Goal: Task Accomplishment & Management: Complete application form

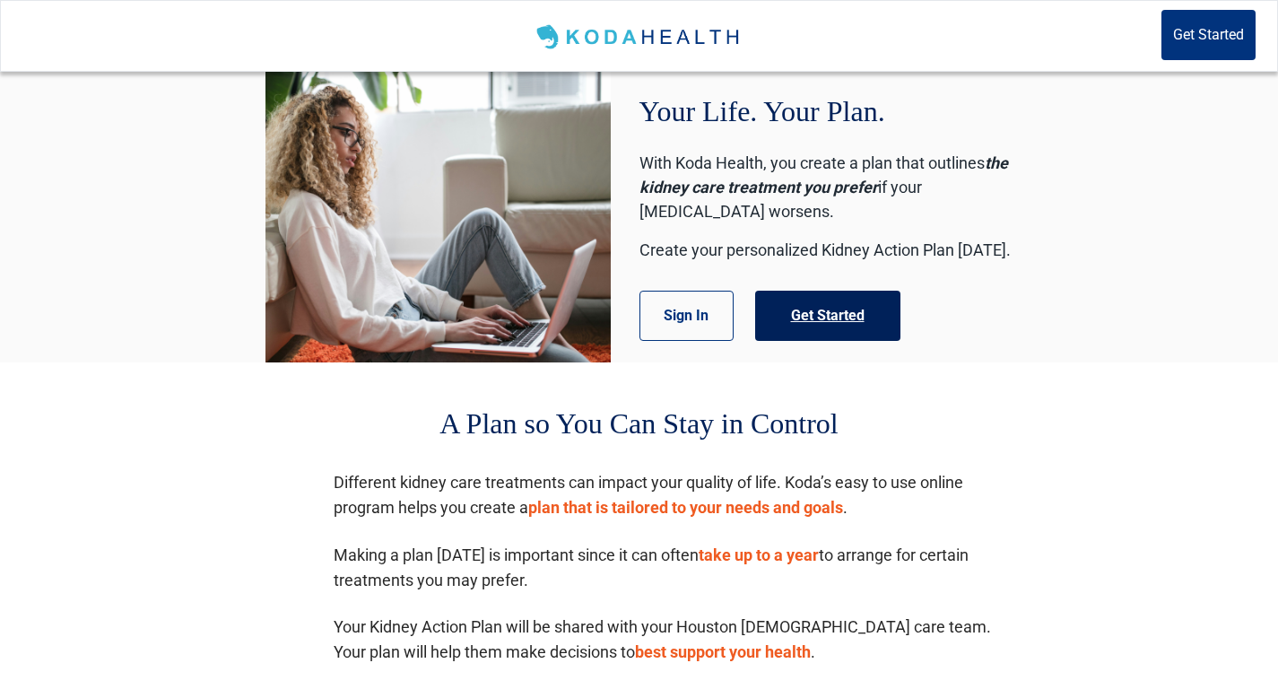
click at [827, 320] on button "Get Started" at bounding box center [827, 316] width 145 height 50
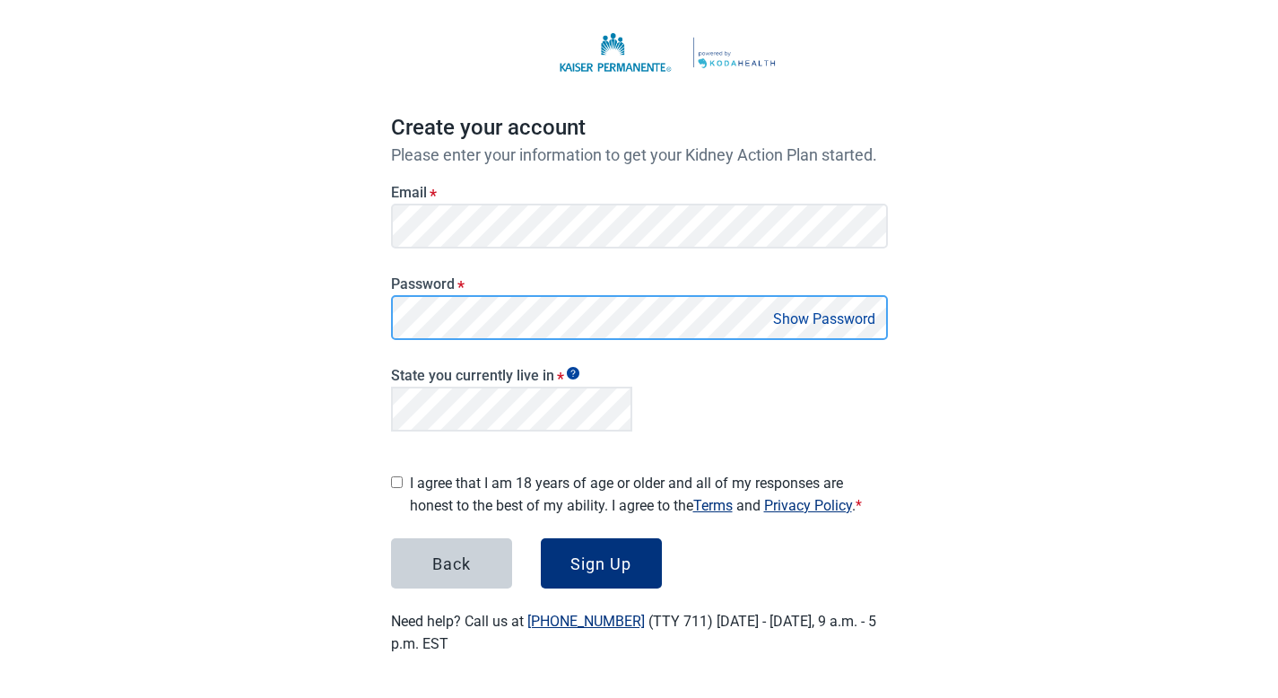
scroll to position [71, 0]
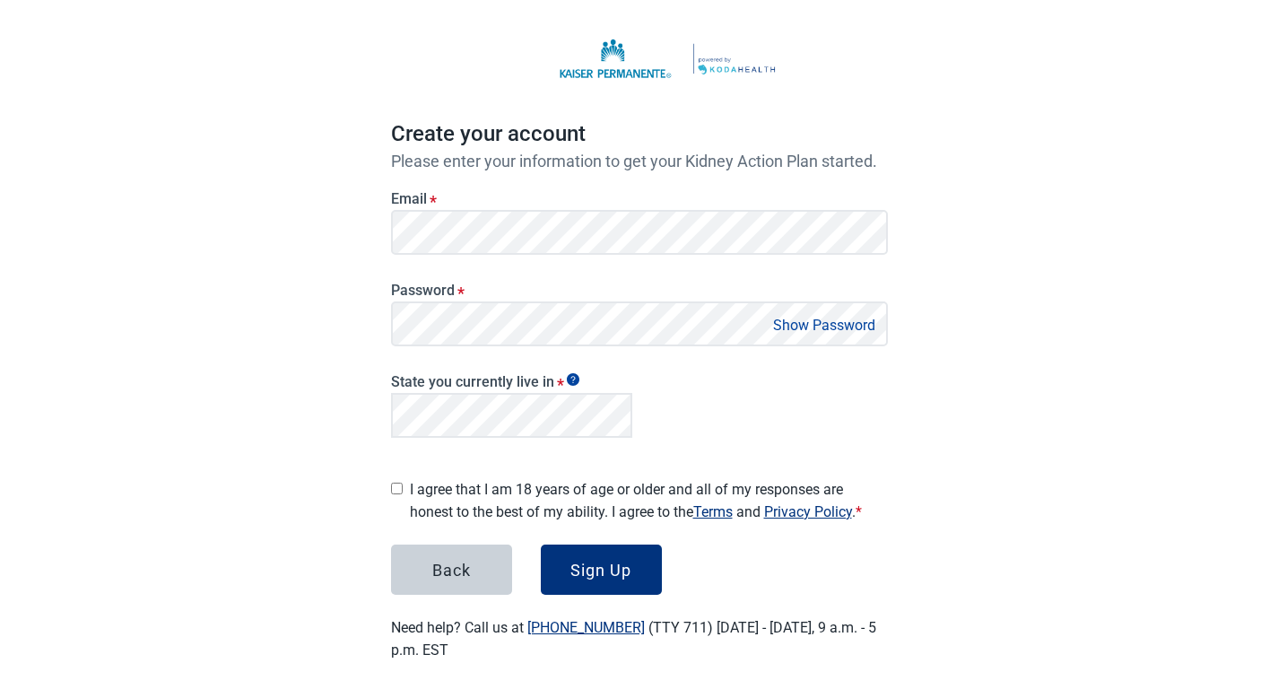
click at [822, 316] on button "Show Password" at bounding box center [824, 325] width 113 height 24
click at [394, 482] on input "I agree that I am 18 years of age or older and all of my responses are honest t…" at bounding box center [397, 488] width 12 height 12
checkbox input "true"
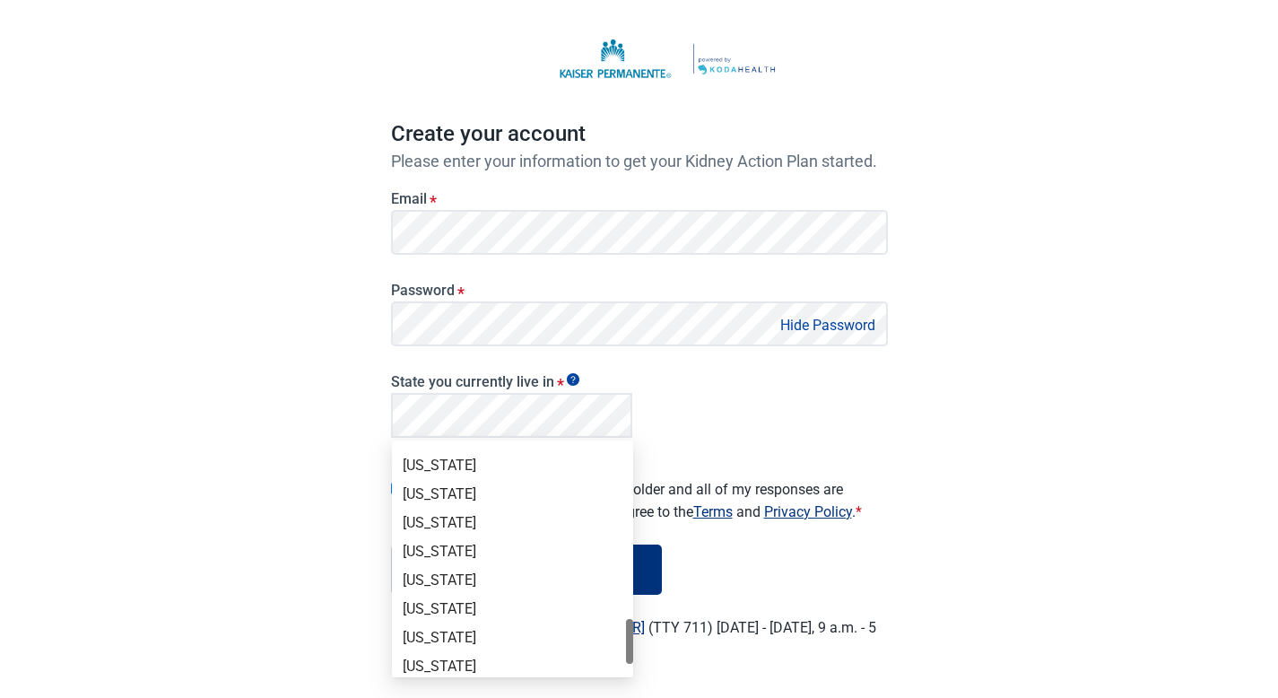
scroll to position [1234, 0]
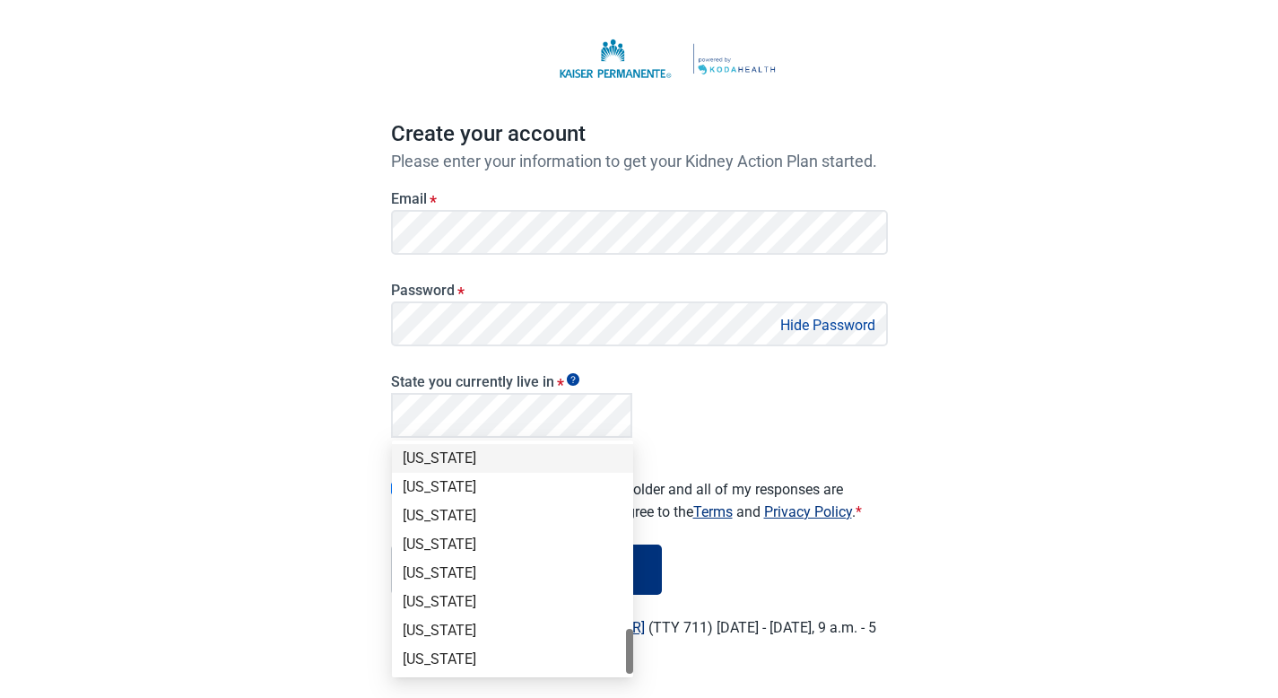
click at [434, 458] on div "[US_STATE]" at bounding box center [513, 458] width 220 height 20
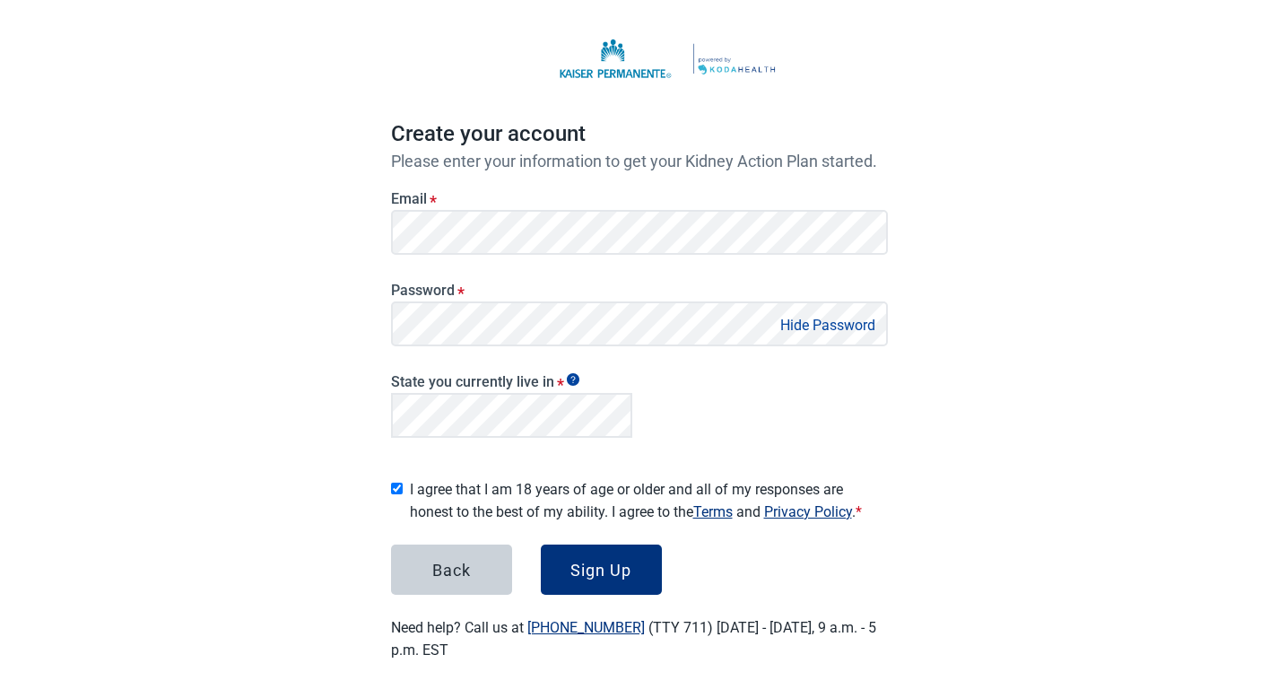
click at [816, 386] on div "State you currently live in *" at bounding box center [639, 402] width 511 height 98
click at [611, 560] on div "Sign Up" at bounding box center [600, 569] width 61 height 18
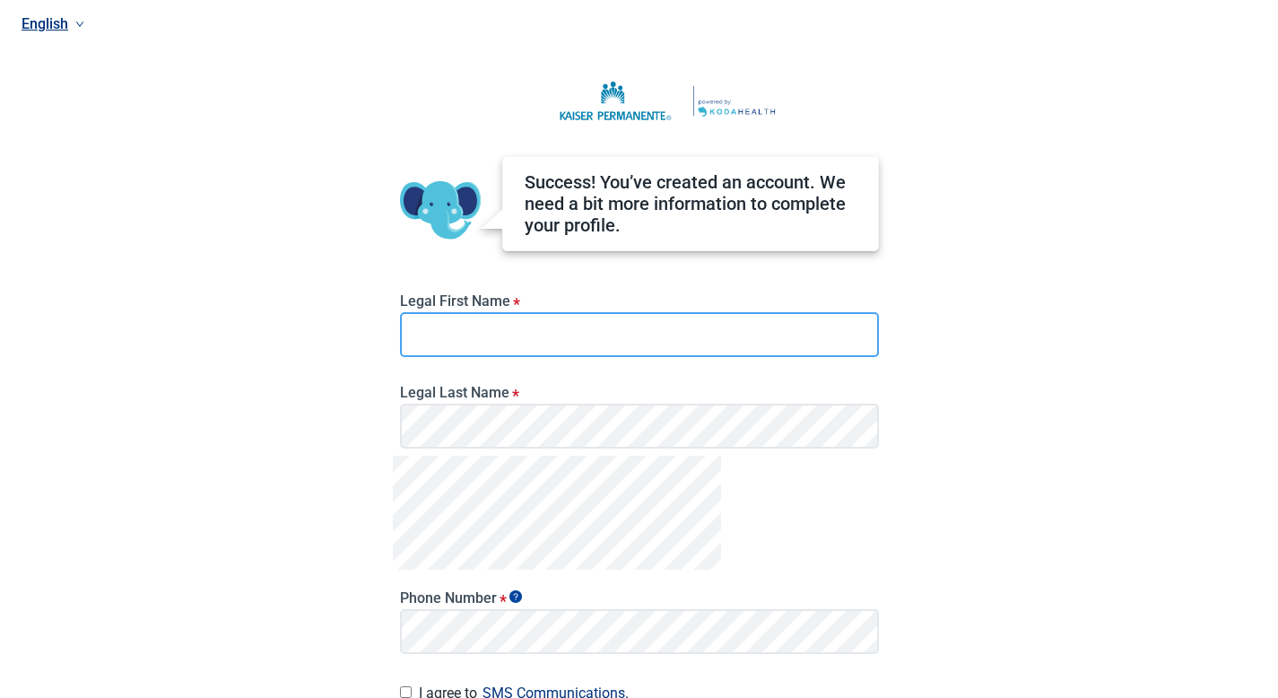
click at [525, 342] on input "Legal First Name *" at bounding box center [639, 334] width 479 height 45
click at [522, 336] on input "[PERSON_NAME] Text" at bounding box center [639, 334] width 479 height 45
type input "[PERSON_NAME] Test"
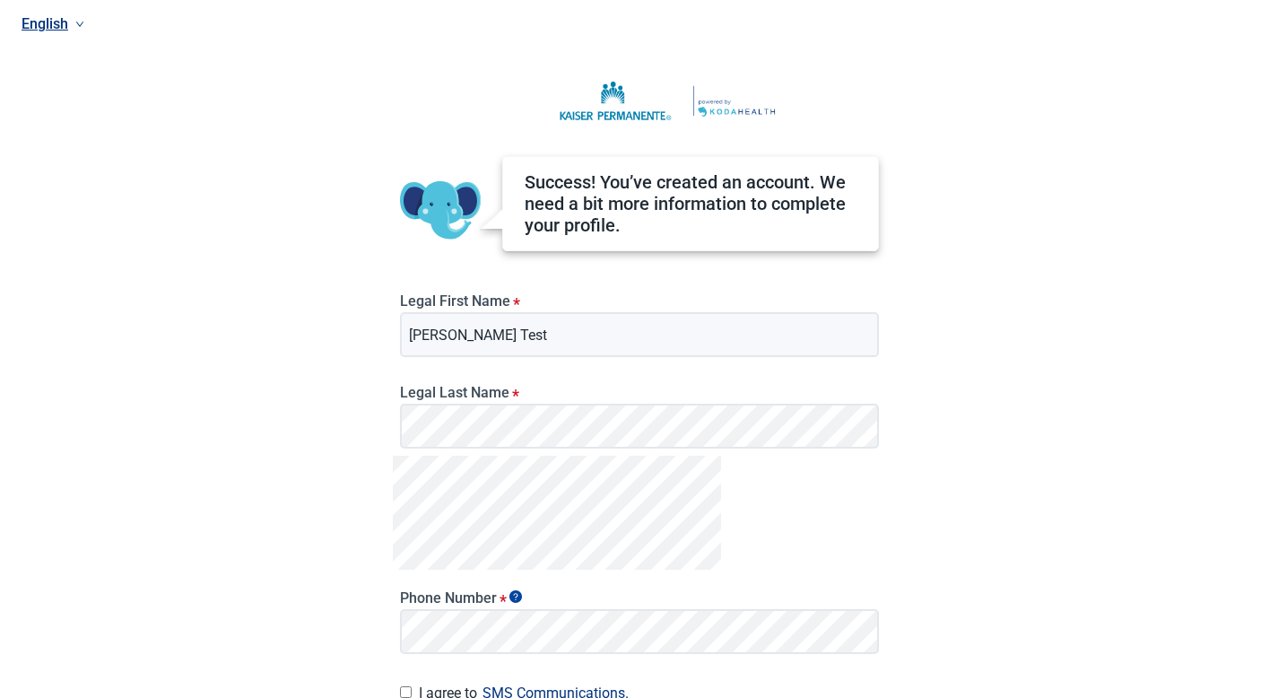
click at [1003, 379] on div "English Success! You’ve created an account. We need a bit more information to c…" at bounding box center [639, 349] width 1278 height 698
click at [916, 491] on div "English Success! You’ve created an account. We need a bit more information to c…" at bounding box center [639, 349] width 1278 height 698
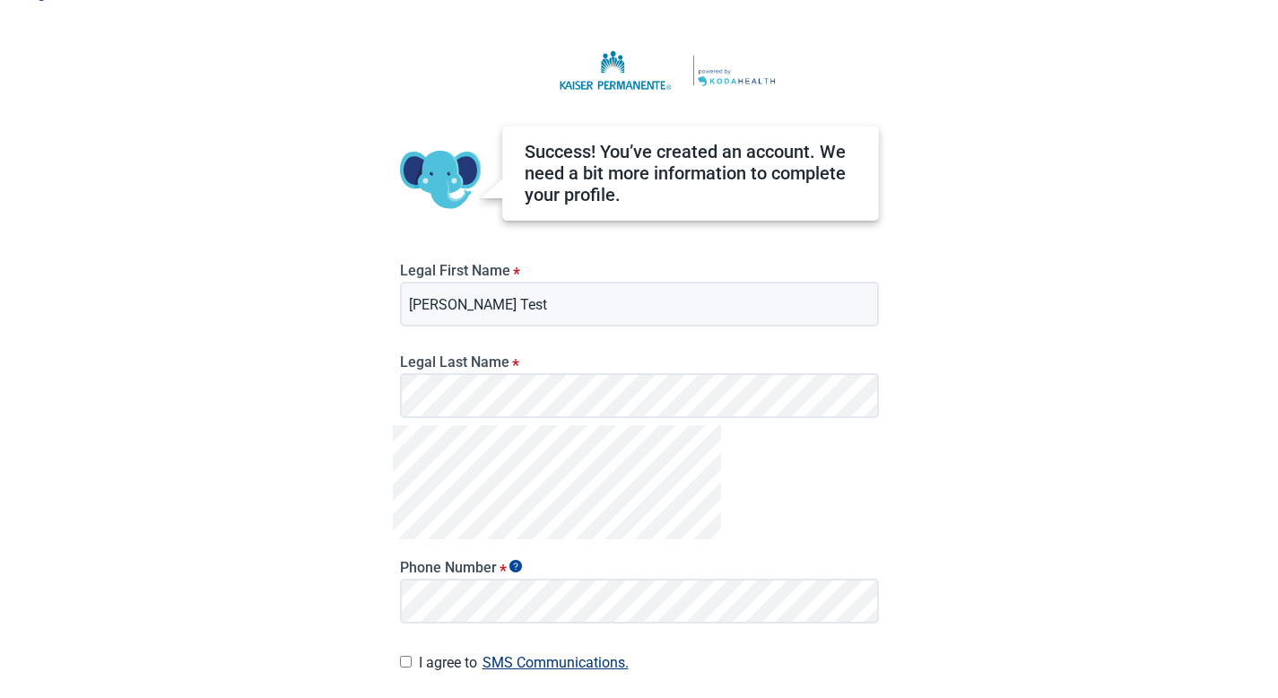
click at [414, 656] on div "I agree to SMS Communications. I hereby consent and state my preference to have…" at bounding box center [639, 662] width 479 height 24
click at [405, 658] on input "I agree to SMS Communications." at bounding box center [406, 661] width 12 height 12
checkbox input "true"
click at [1074, 480] on div "English Success! You’ve created an account. We need a bit more information to c…" at bounding box center [639, 319] width 1278 height 698
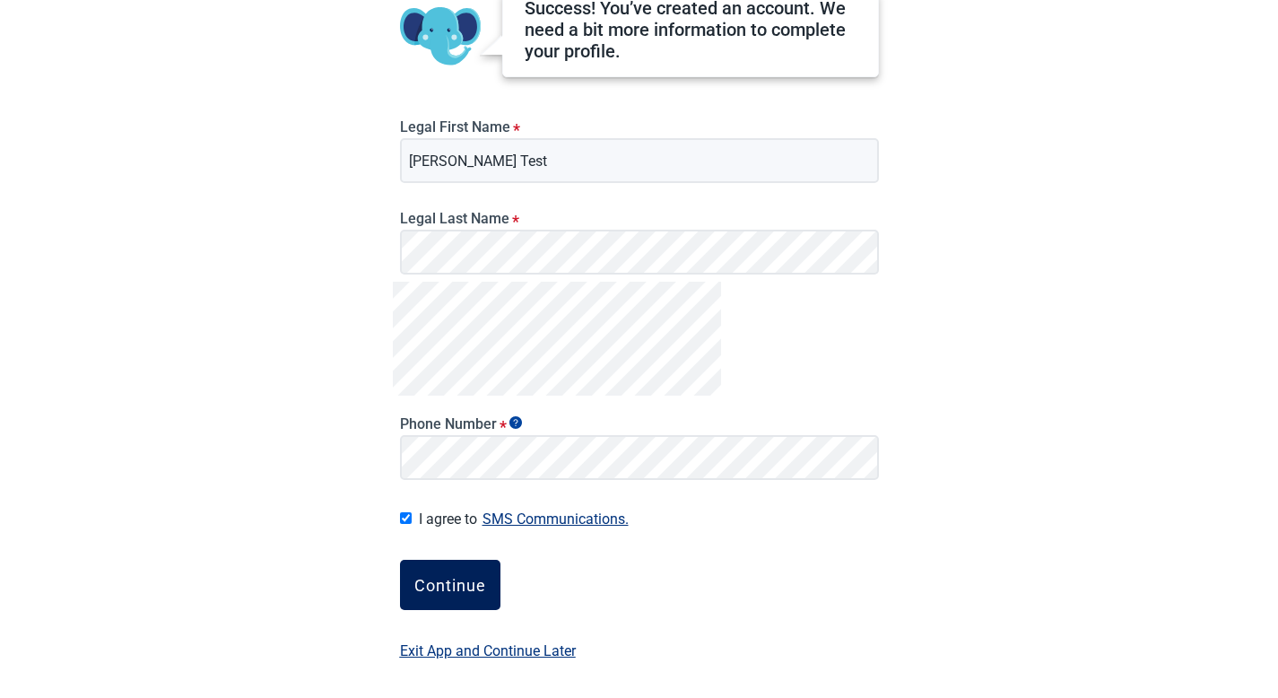
click at [469, 578] on div "Continue" at bounding box center [450, 585] width 72 height 18
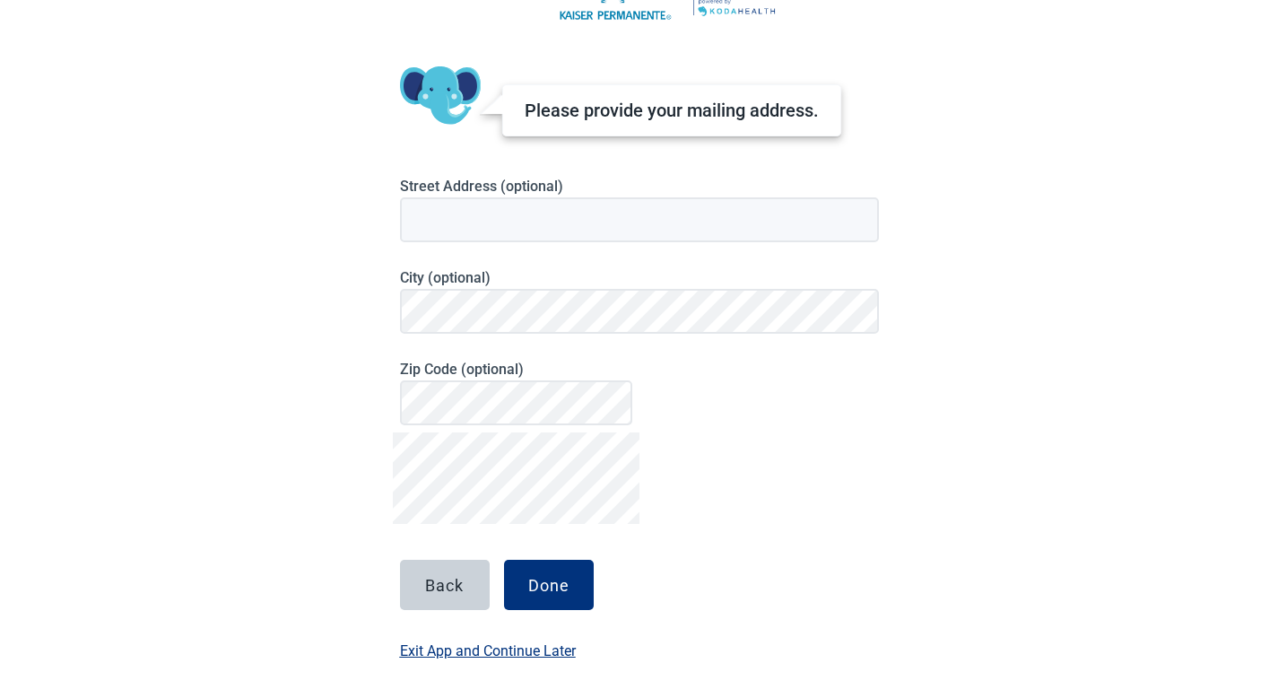
scroll to position [100, 0]
click at [561, 573] on button "Done" at bounding box center [549, 585] width 90 height 50
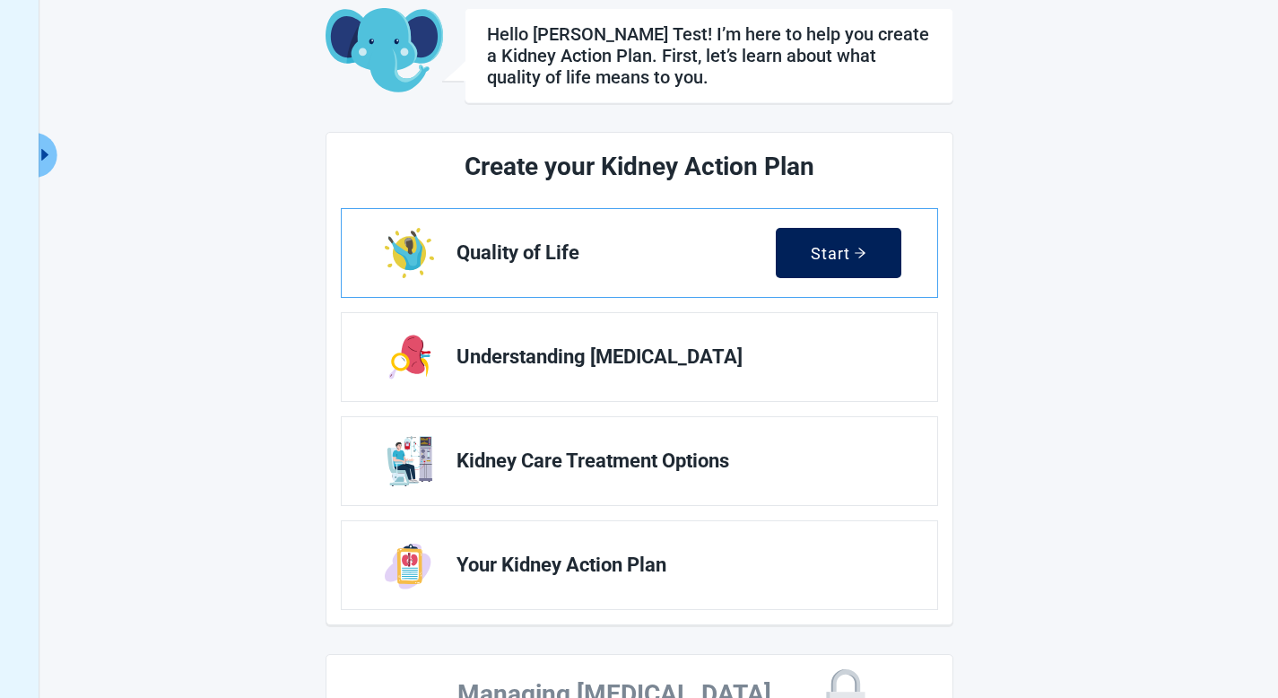
click at [839, 252] on div "Start" at bounding box center [839, 253] width 56 height 18
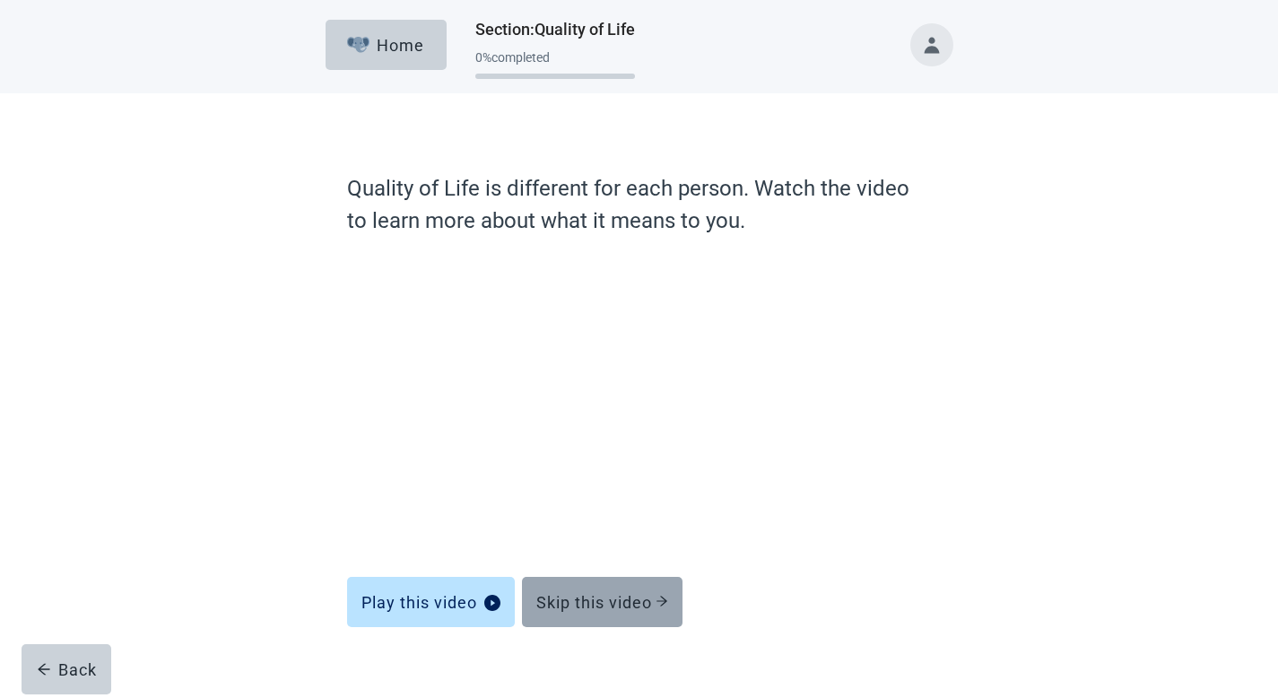
click at [607, 603] on div "Skip this video" at bounding box center [602, 602] width 132 height 18
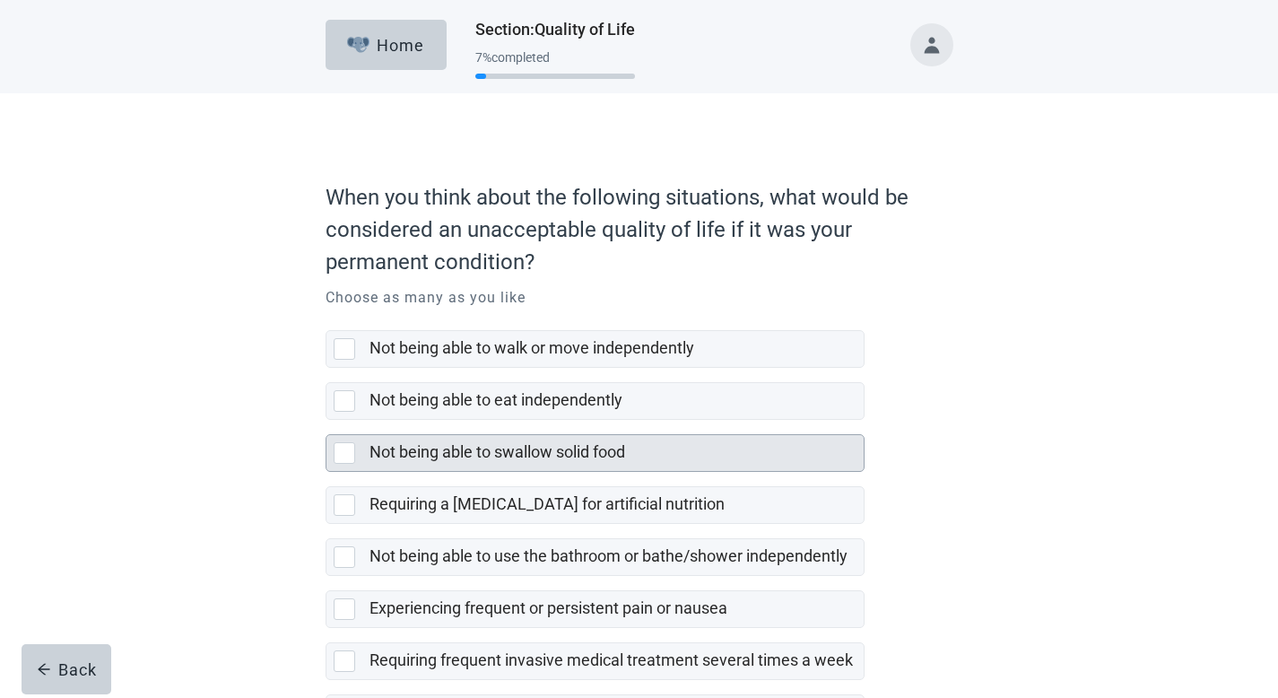
click at [438, 460] on label "Not being able to swallow solid food" at bounding box center [497, 451] width 256 height 19
checkbox input "true"
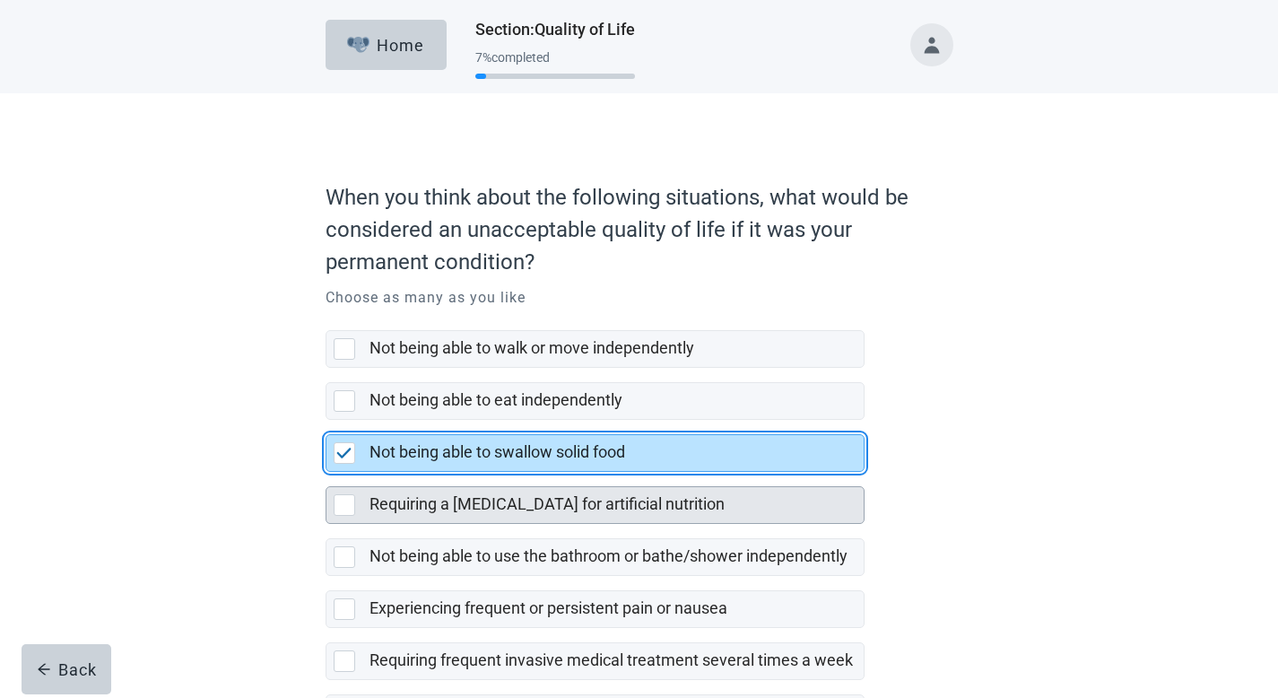
click at [433, 507] on label "Requiring a [MEDICAL_DATA] for artificial nutrition" at bounding box center [546, 503] width 355 height 19
checkbox input "true"
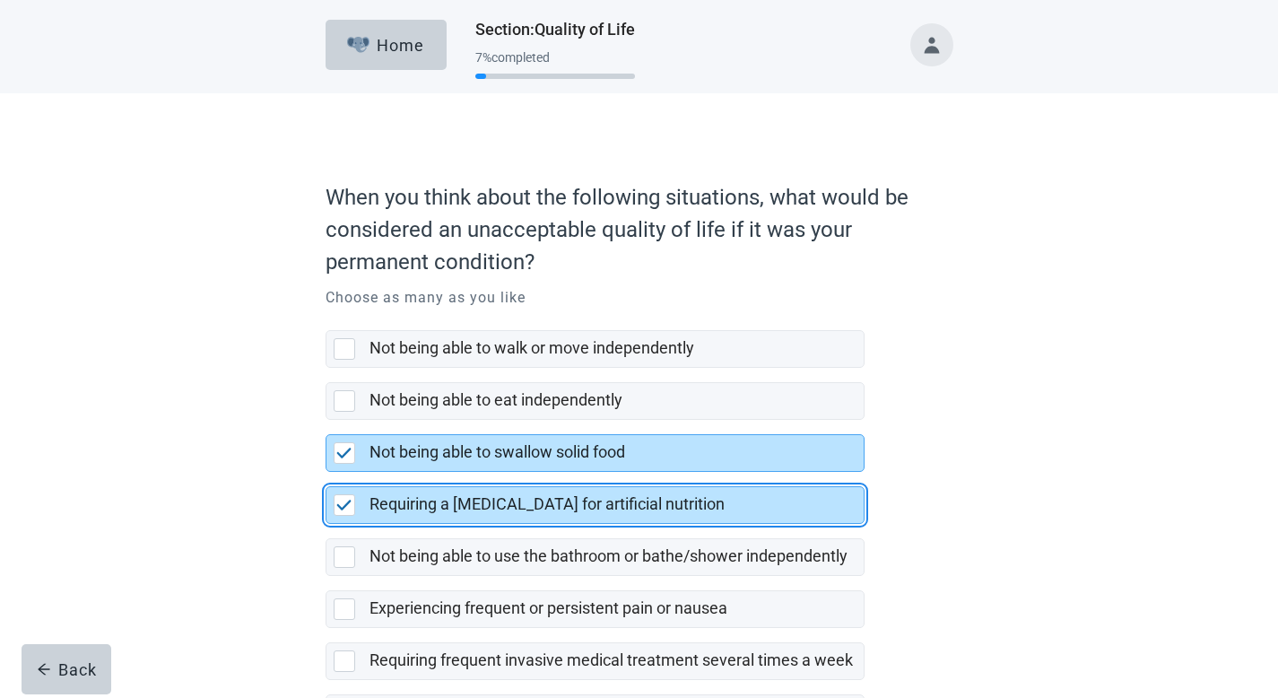
scroll to position [190, 0]
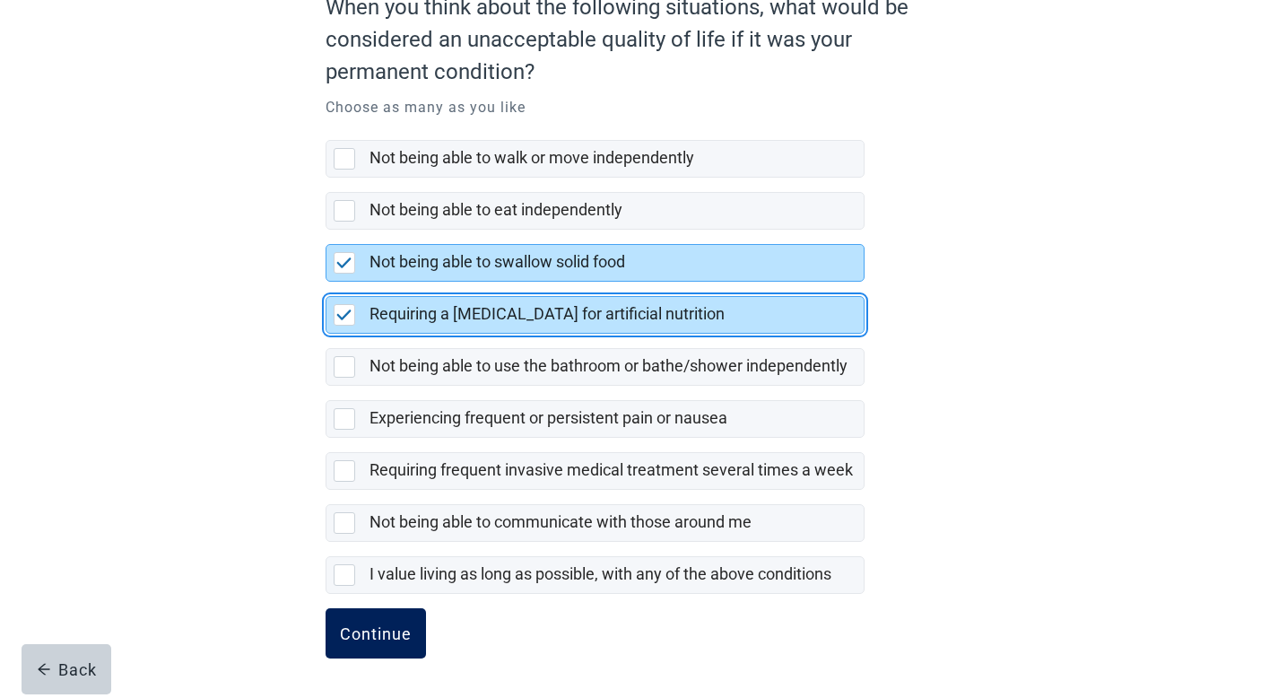
click at [410, 621] on button "Continue" at bounding box center [376, 633] width 100 height 50
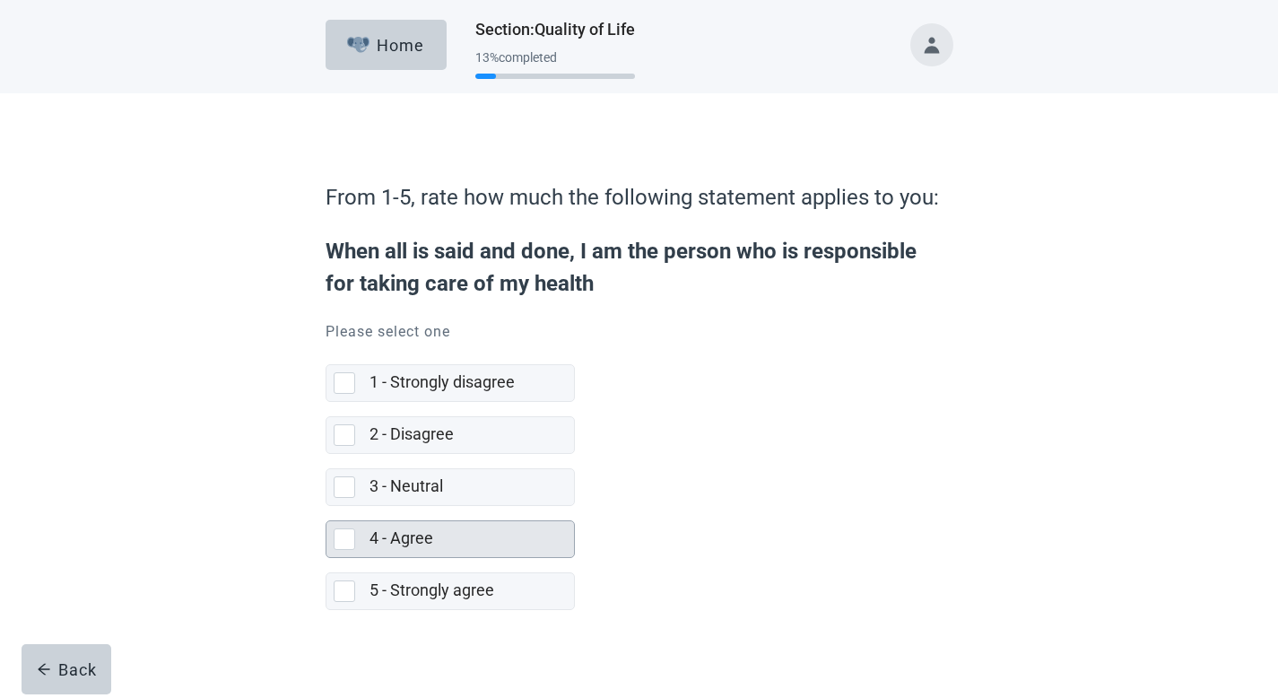
click at [328, 531] on div "4 - Agree" at bounding box center [449, 539] width 247 height 36
click at [326, 507] on input "4 - Agree" at bounding box center [326, 506] width 1 height 1
checkbox input "true"
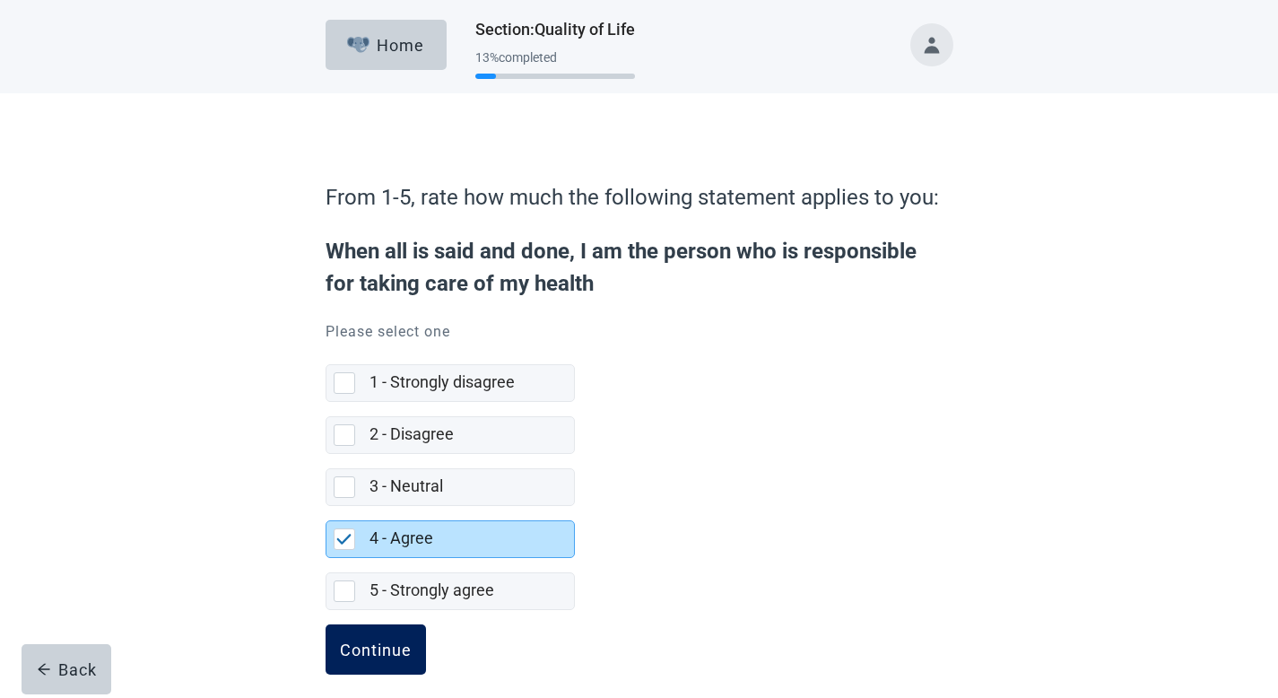
click at [395, 648] on div "Continue" at bounding box center [376, 649] width 72 height 18
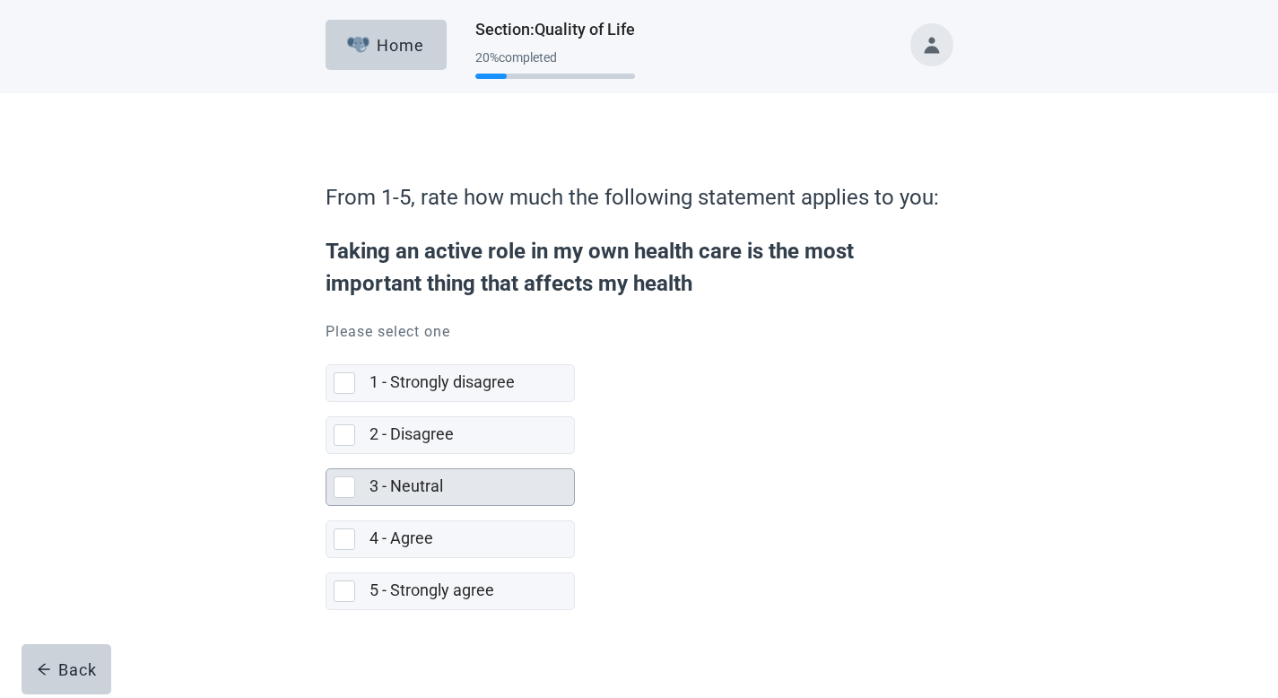
click at [356, 480] on div "[object Object], checkbox, not selected" at bounding box center [348, 487] width 29 height 22
click at [326, 455] on input "3 - Neutral" at bounding box center [326, 454] width 1 height 1
checkbox input "true"
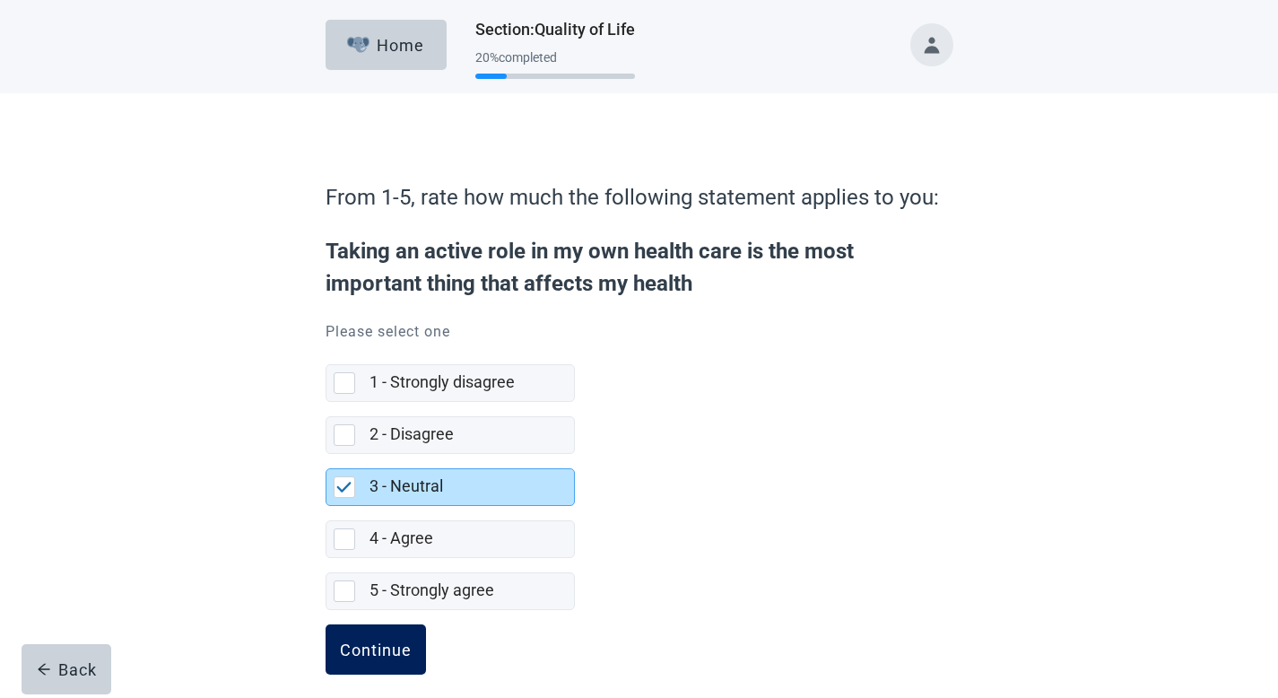
click at [378, 643] on div "Continue" at bounding box center [376, 649] width 72 height 18
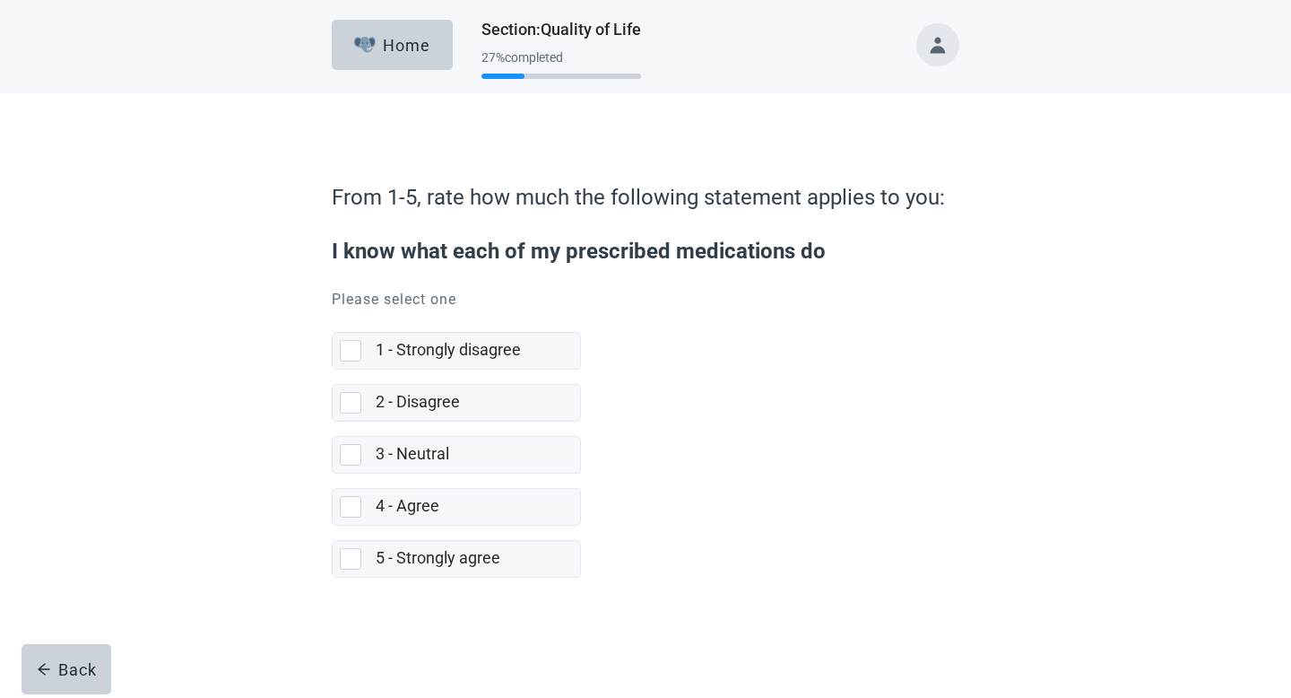
click at [950, 53] on button "Toggle account menu" at bounding box center [937, 44] width 43 height 43
click at [920, 117] on span "My Profile" at bounding box center [909, 117] width 66 height 17
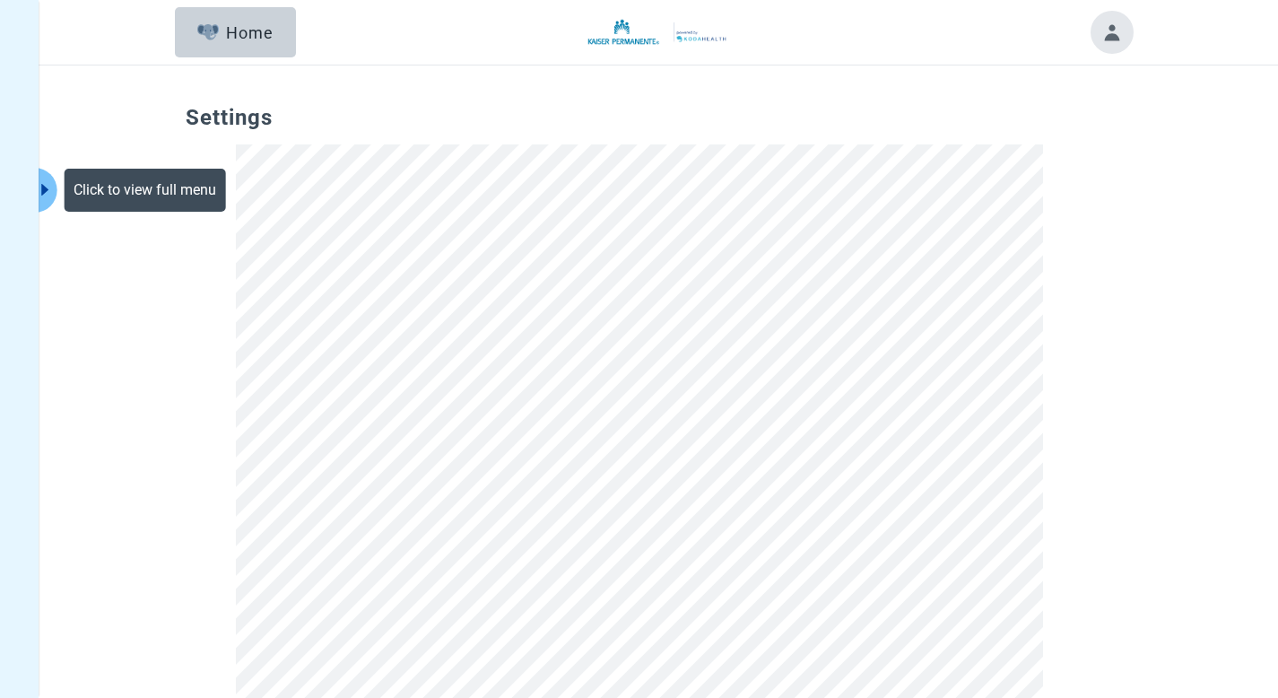
click at [44, 187] on icon "caret-right" at bounding box center [44, 190] width 7 height 12
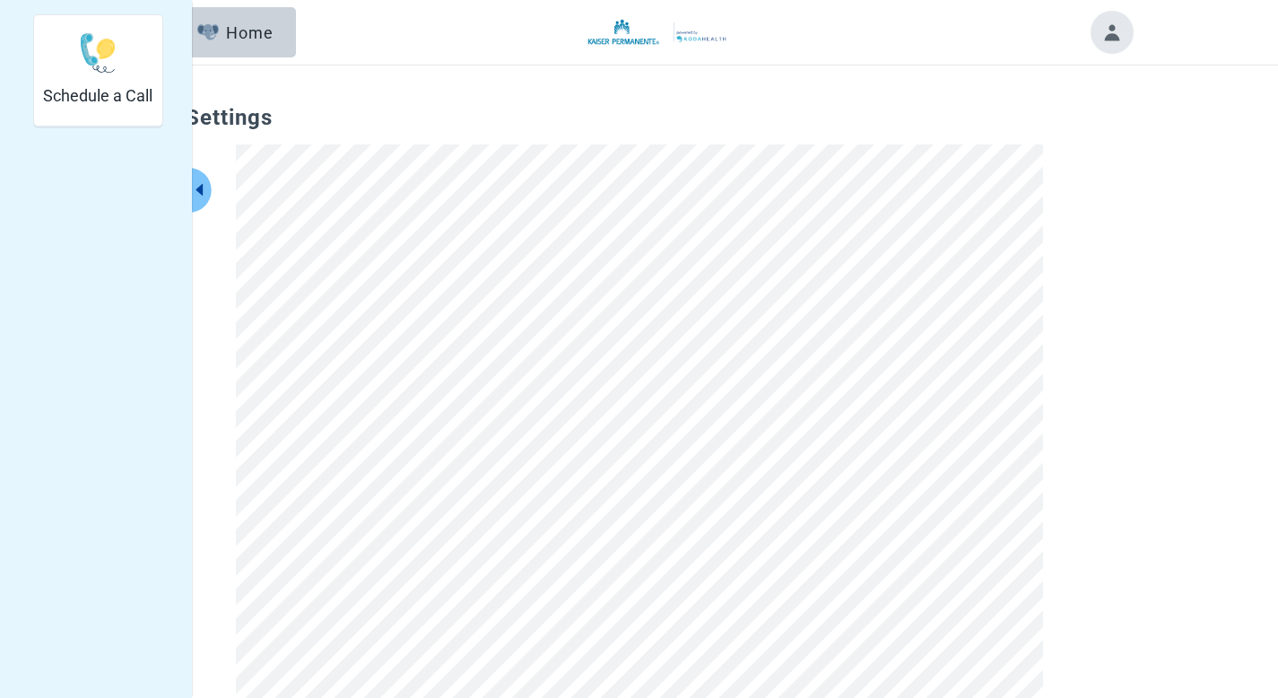
click at [247, 48] on button "Home" at bounding box center [235, 32] width 121 height 50
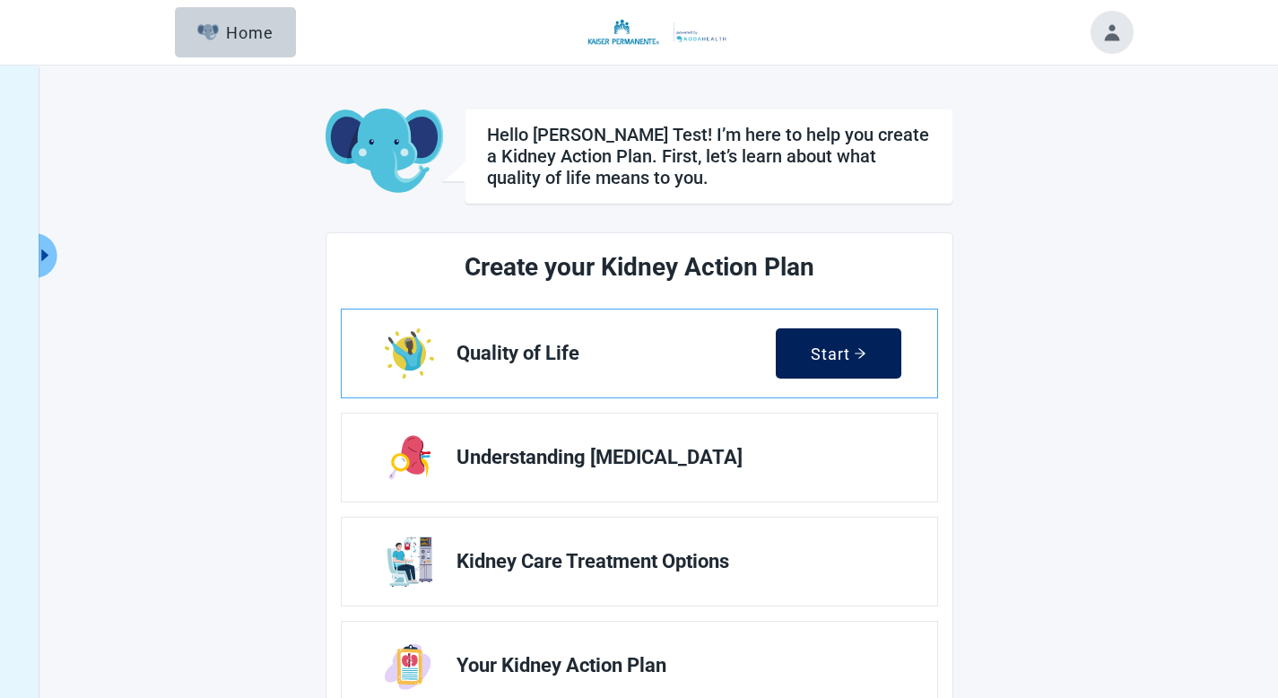
click at [815, 347] on div "Start" at bounding box center [839, 353] width 56 height 18
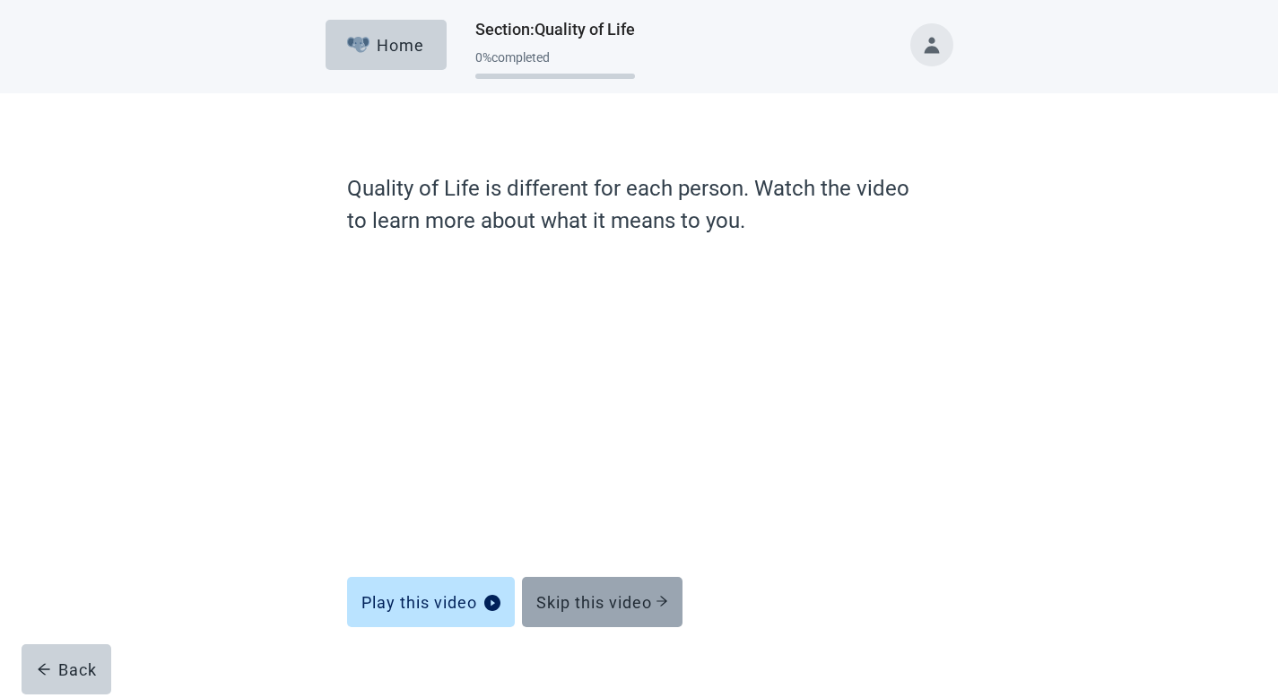
click at [612, 609] on div "Skip this video" at bounding box center [602, 602] width 132 height 18
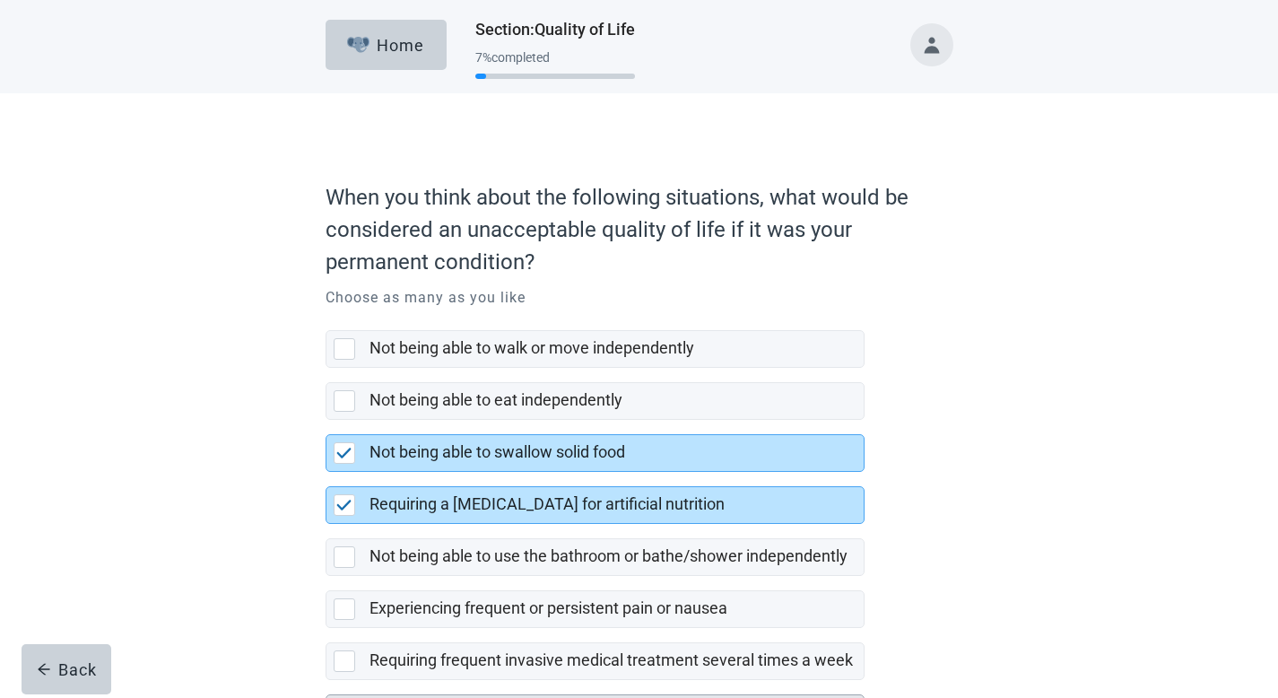
scroll to position [190, 0]
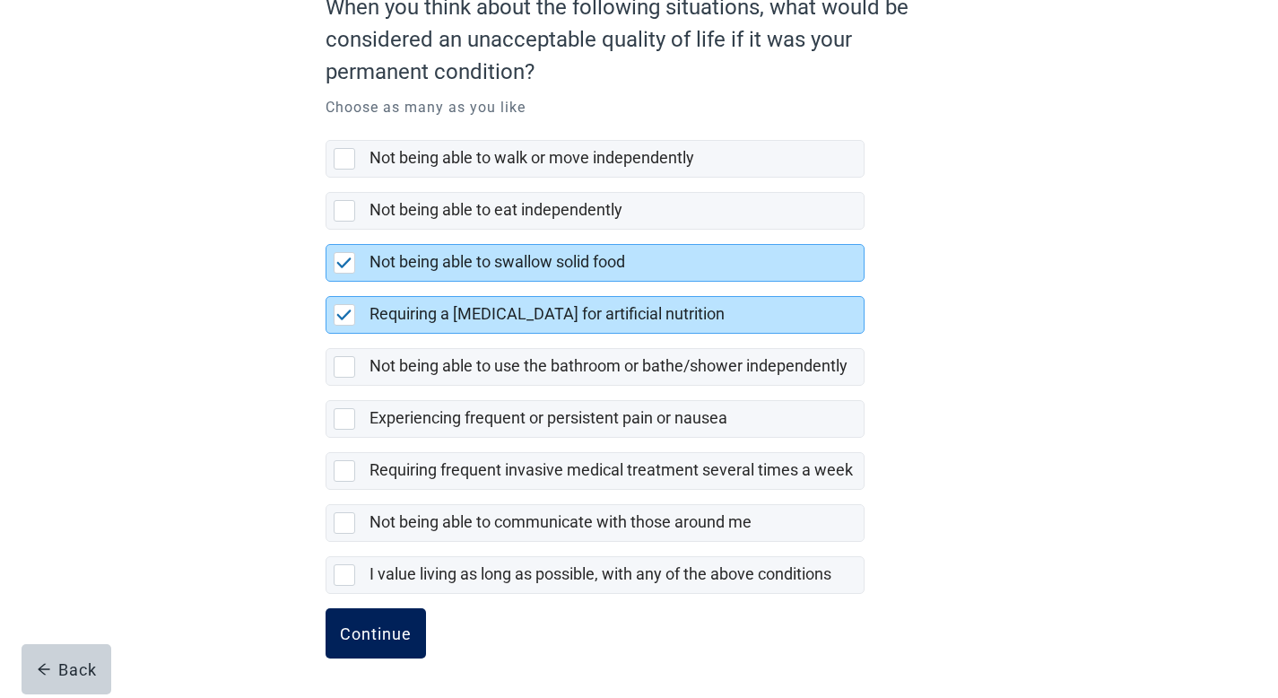
click at [340, 633] on div "Continue" at bounding box center [376, 633] width 72 height 18
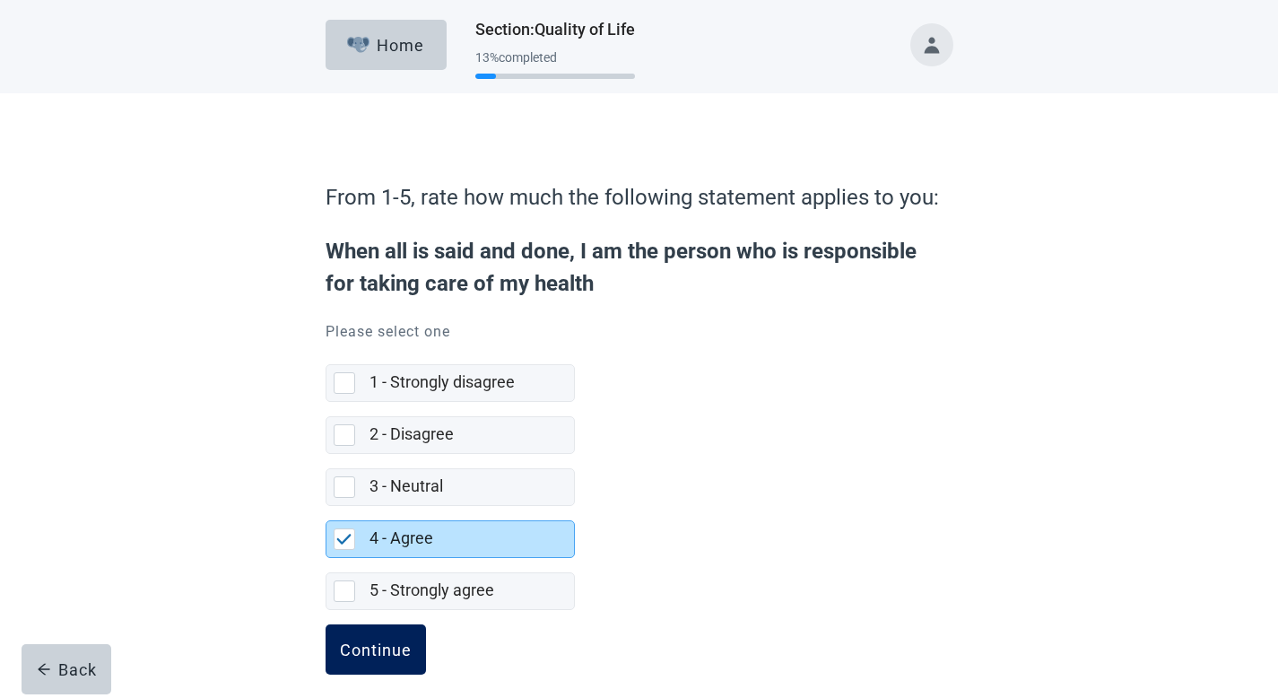
click at [368, 655] on div "Continue" at bounding box center [376, 649] width 72 height 18
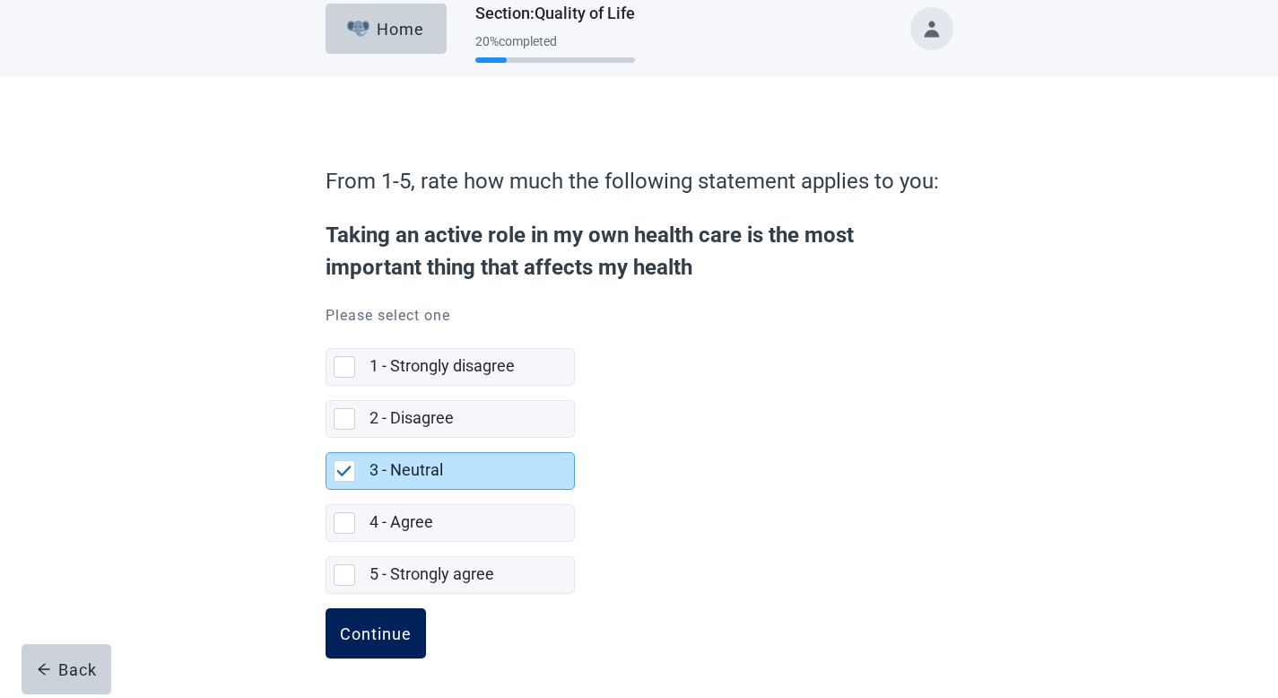
scroll to position [16, 0]
click at [375, 635] on div "Continue" at bounding box center [376, 633] width 72 height 18
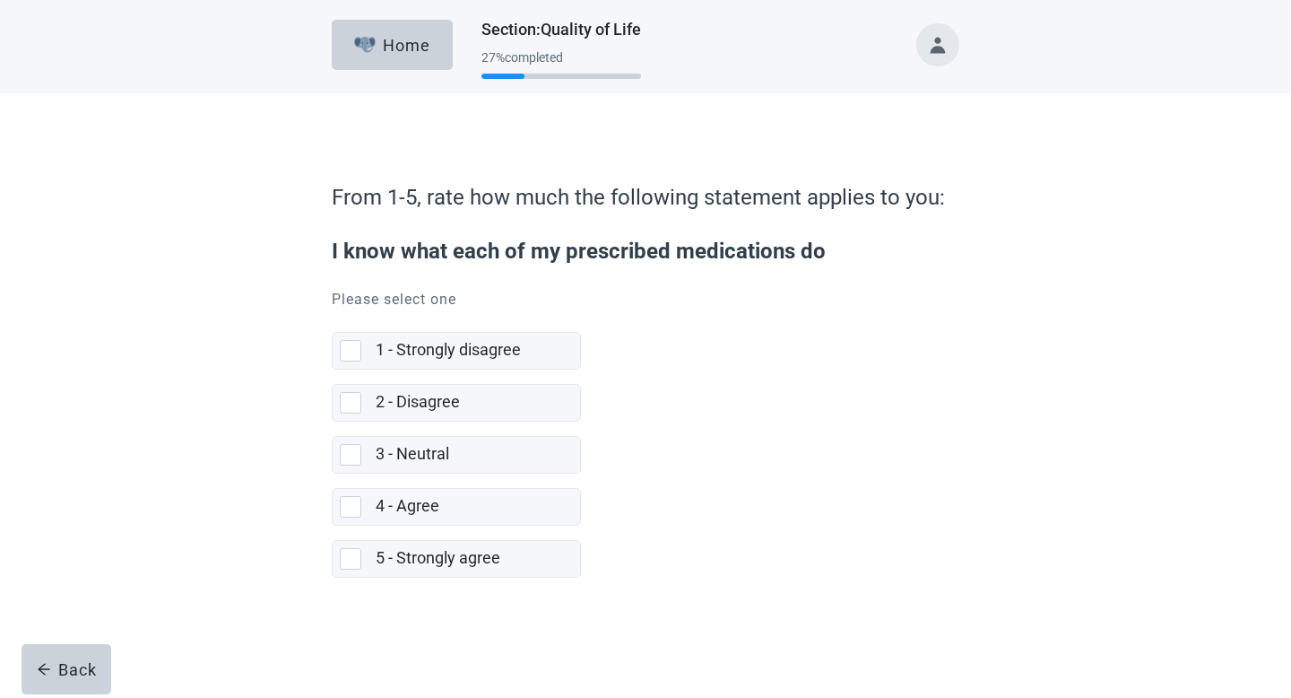
click at [426, 482] on label "4 - Agree" at bounding box center [456, 499] width 249 height 52
click at [333, 474] on input "4 - Agree" at bounding box center [332, 473] width 1 height 1
click at [407, 508] on label "4 - Agree" at bounding box center [408, 505] width 64 height 19
checkbox input "true"
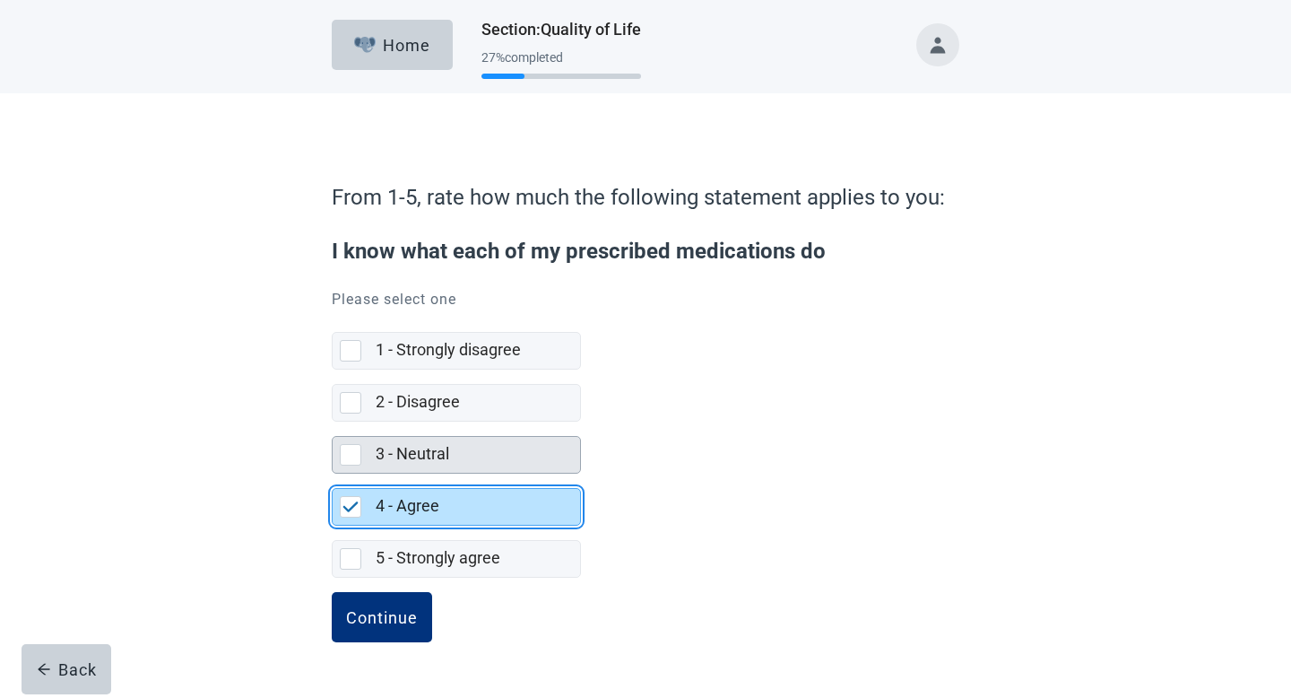
click at [397, 462] on label "3 - Neutral" at bounding box center [413, 453] width 74 height 19
checkbox input "true"
checkbox input "false"
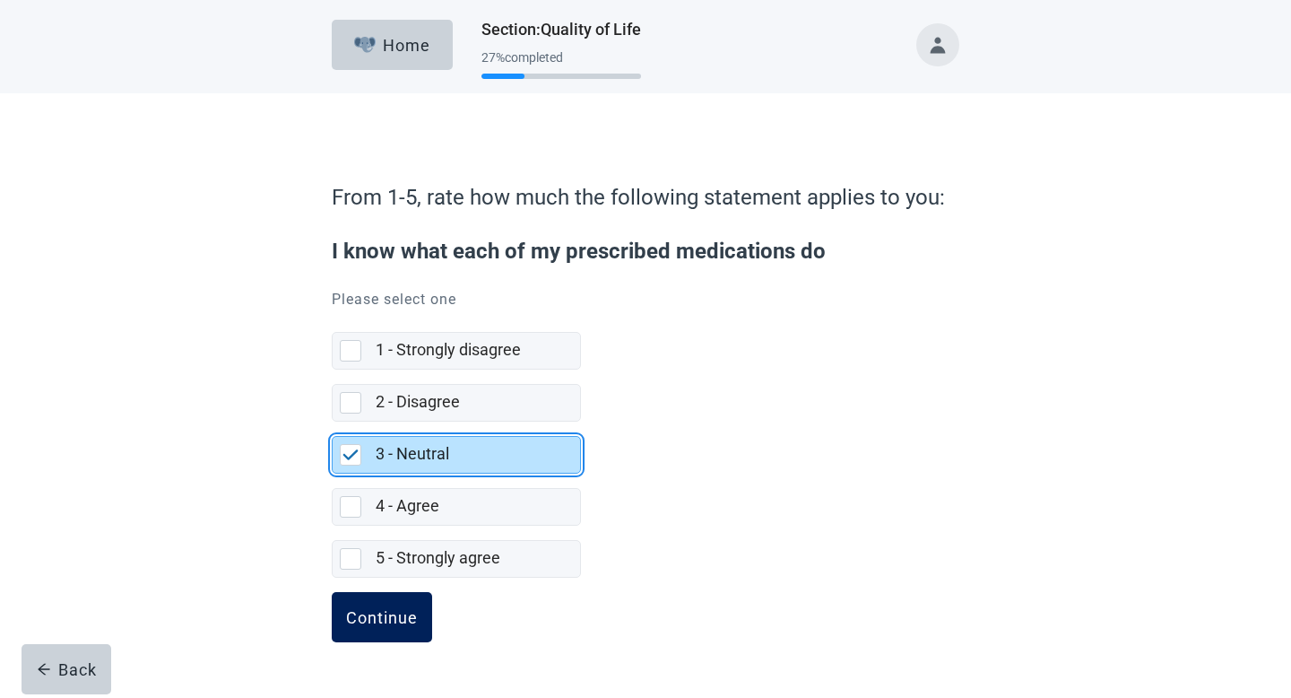
click at [385, 596] on button "Continue" at bounding box center [382, 617] width 100 height 50
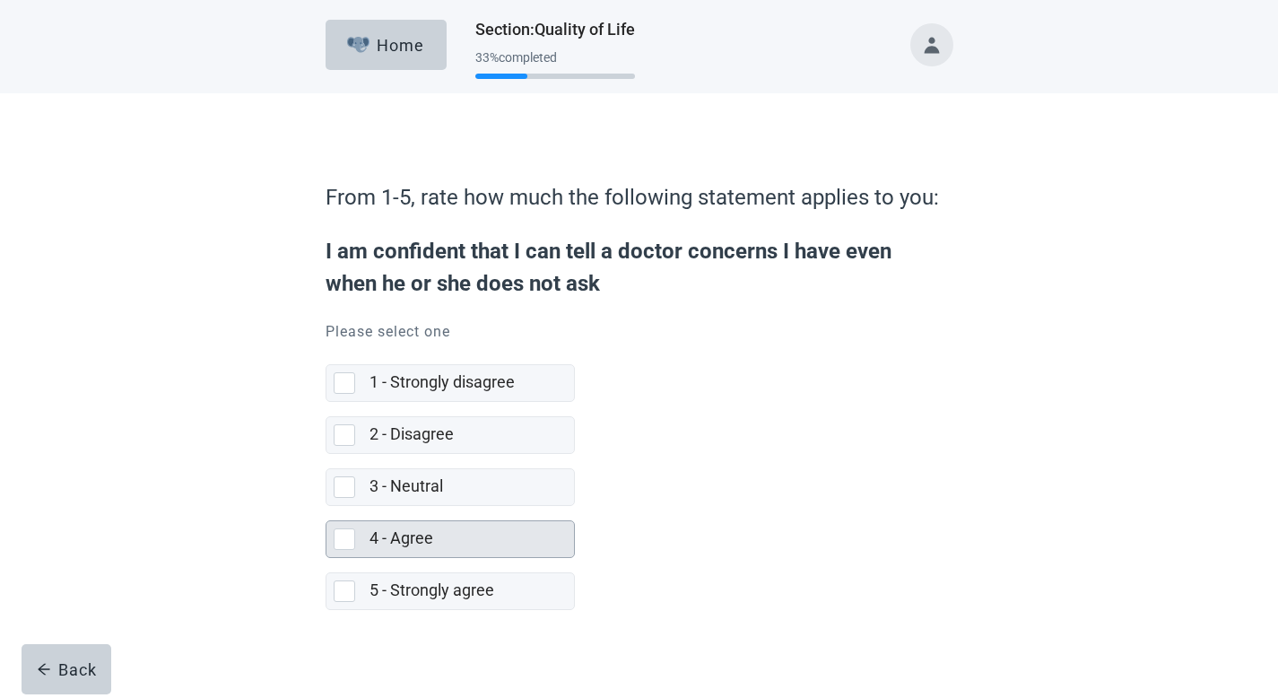
click at [426, 537] on label "4 - Agree" at bounding box center [401, 537] width 64 height 19
checkbox input "true"
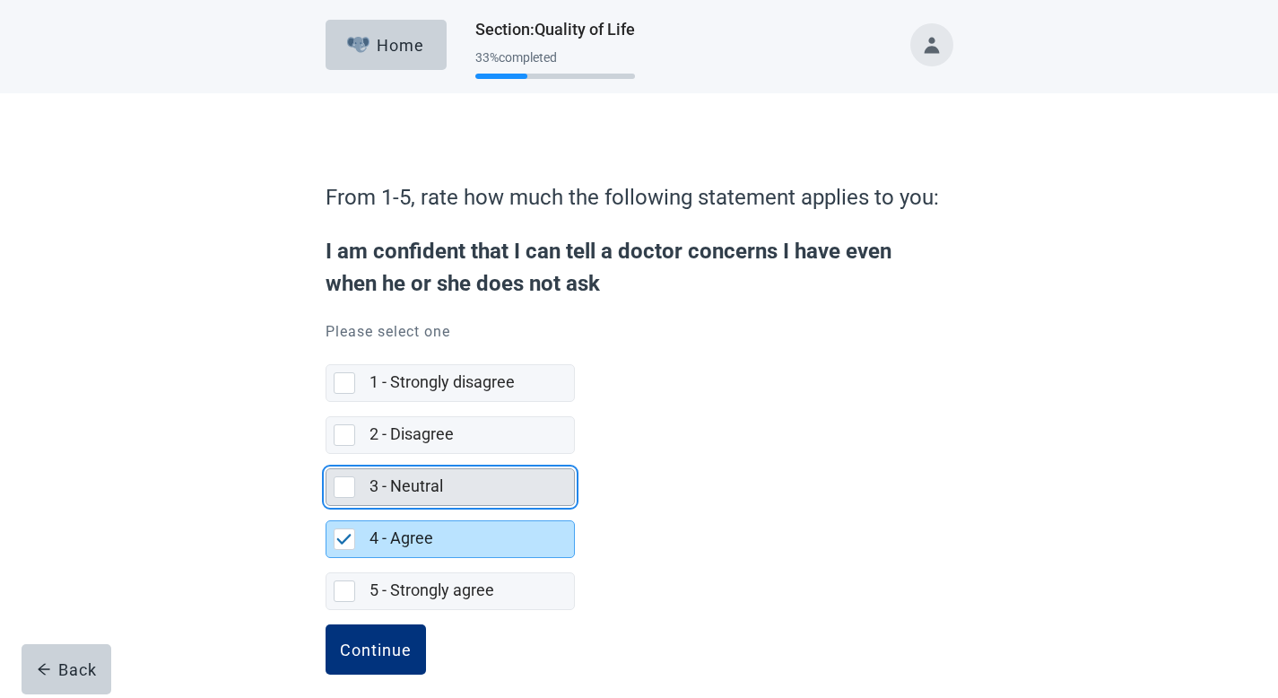
click at [425, 492] on label "3 - Neutral" at bounding box center [406, 485] width 74 height 19
checkbox input "true"
checkbox input "false"
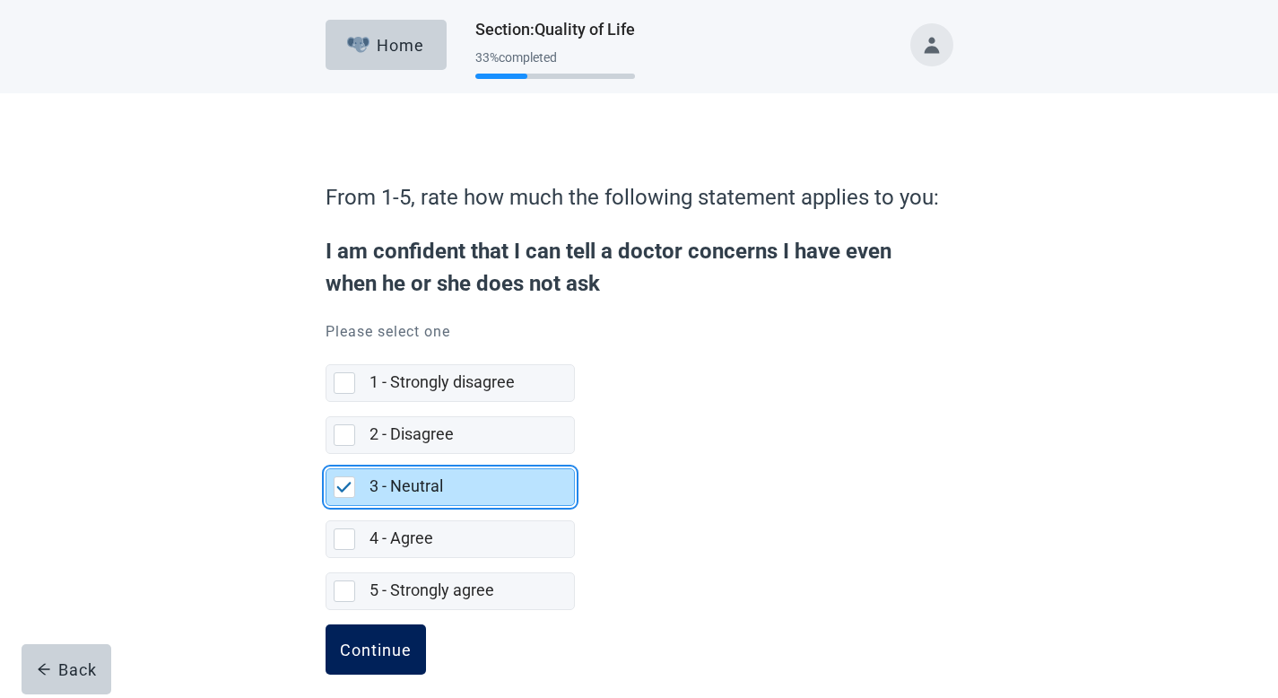
click at [368, 640] on div "Continue" at bounding box center [376, 649] width 72 height 18
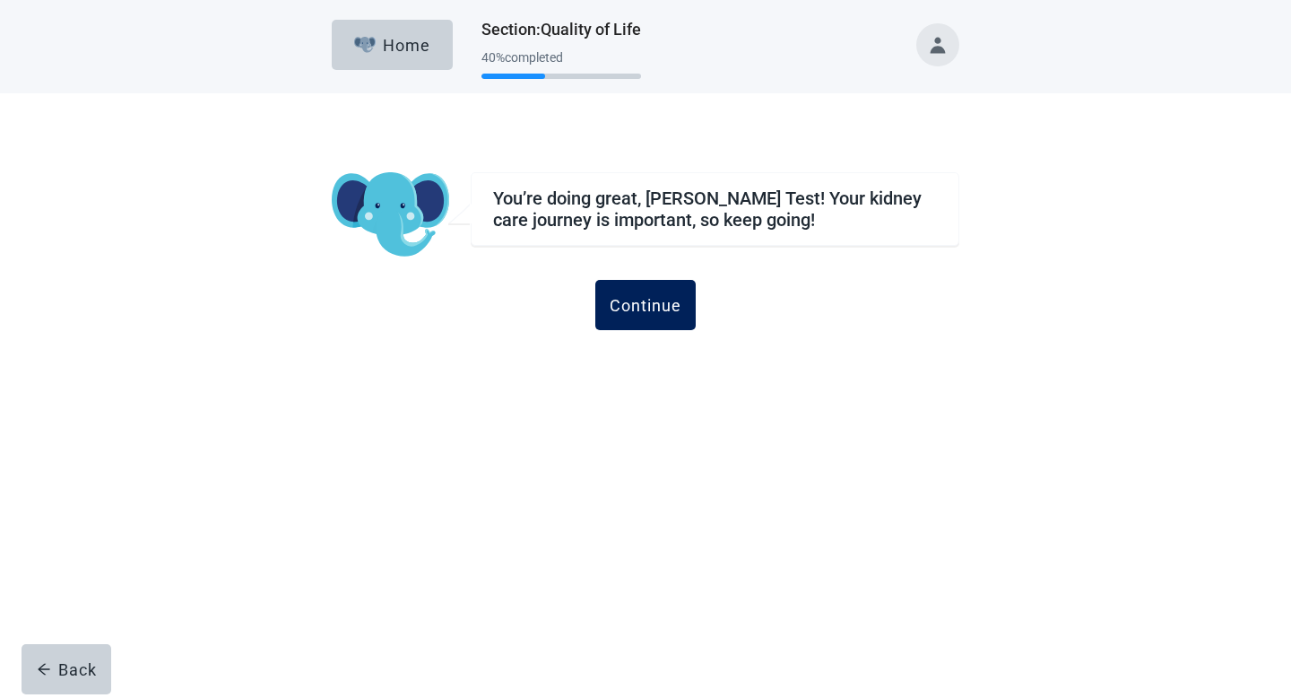
click at [658, 302] on div "Continue" at bounding box center [646, 305] width 72 height 18
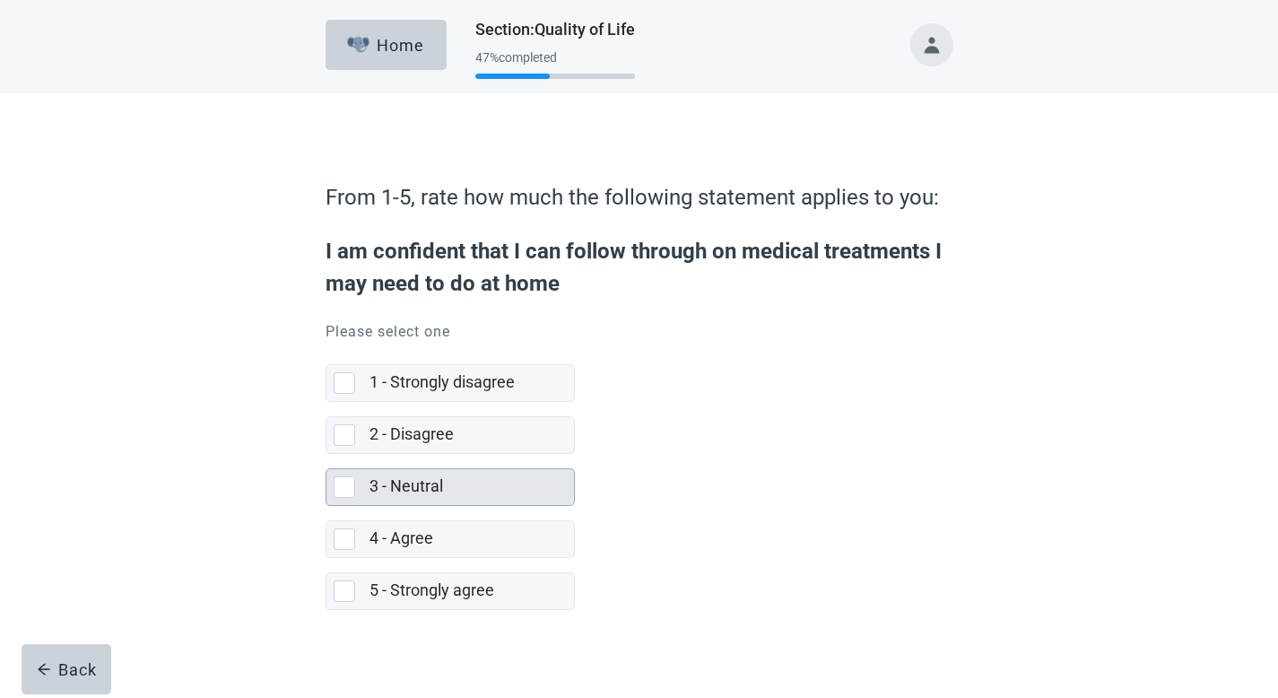
click at [423, 490] on label "3 - Neutral" at bounding box center [406, 485] width 74 height 19
checkbox input "true"
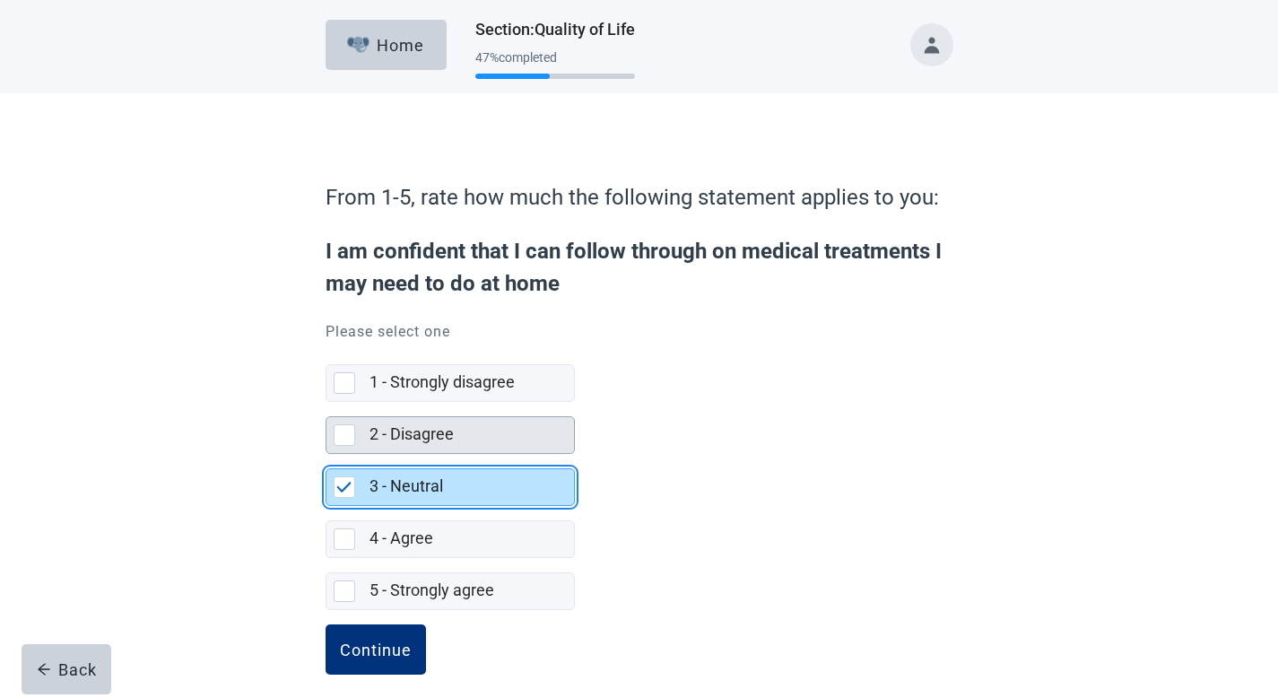
click at [421, 435] on label "2 - Disagree" at bounding box center [411, 433] width 84 height 19
checkbox input "true"
checkbox input "false"
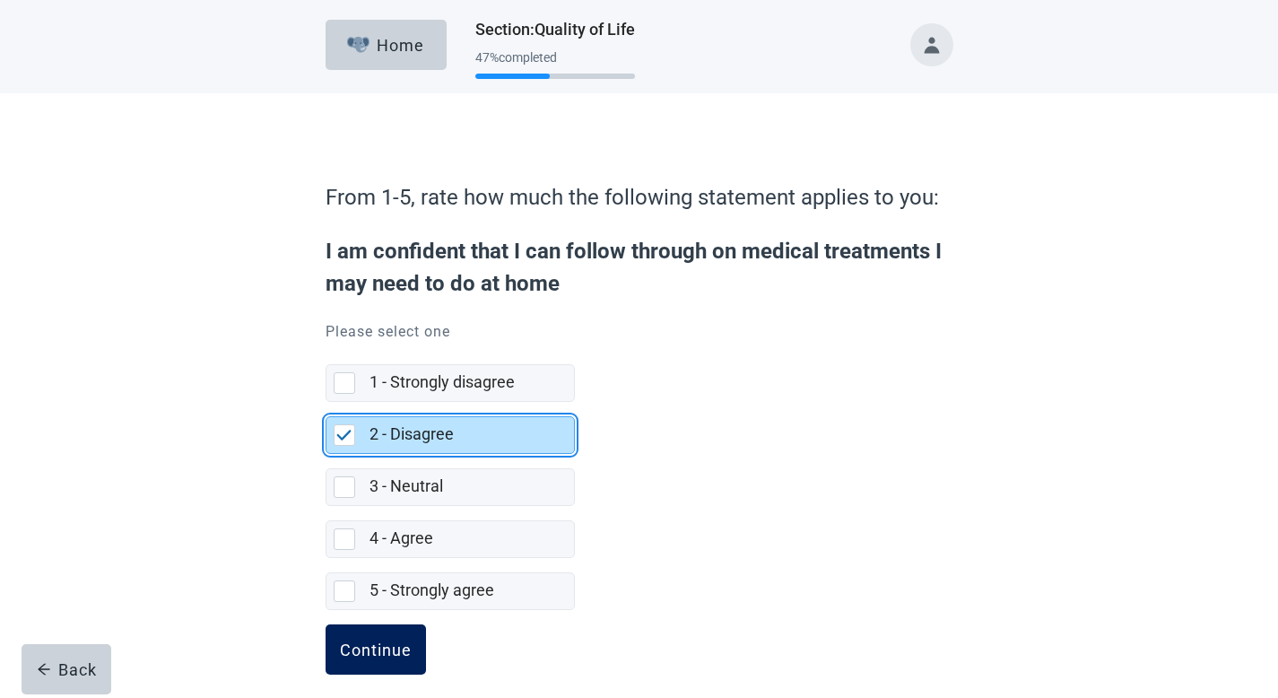
click at [378, 654] on div "Continue" at bounding box center [376, 649] width 72 height 18
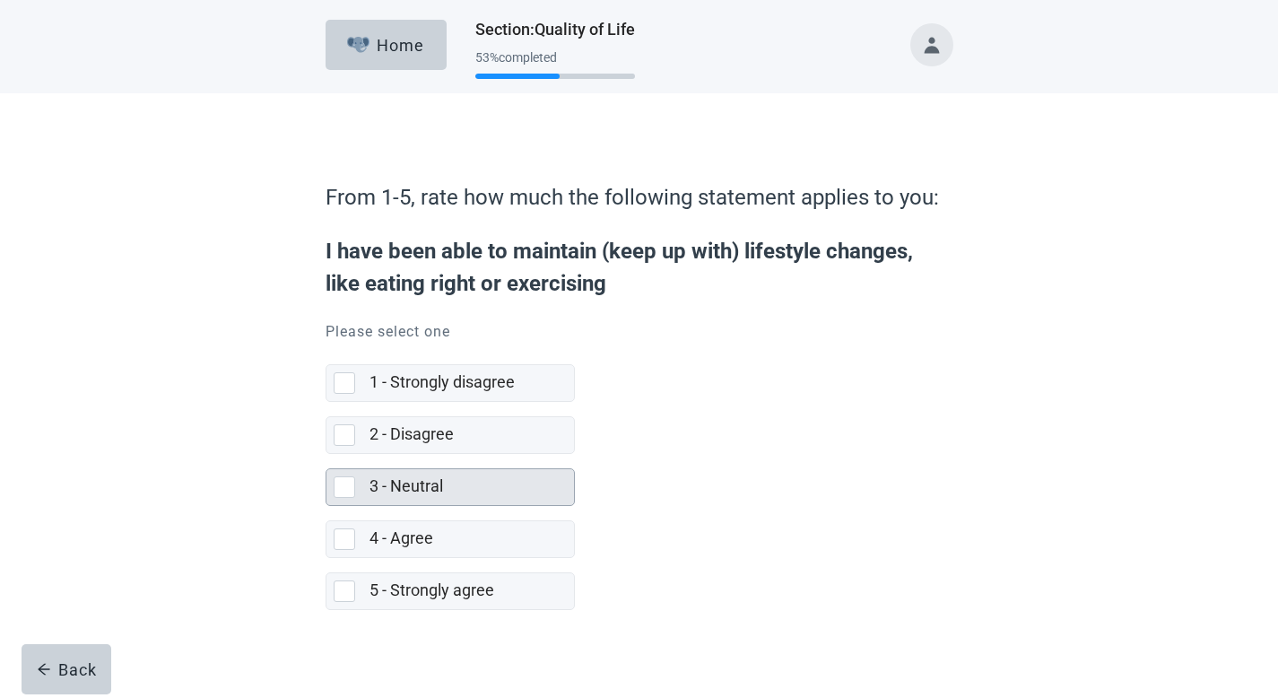
drag, startPoint x: 426, startPoint y: 529, endPoint x: 430, endPoint y: 482, distance: 47.7
click at [426, 529] on label "4 - Agree" at bounding box center [401, 537] width 64 height 19
checkbox input "true"
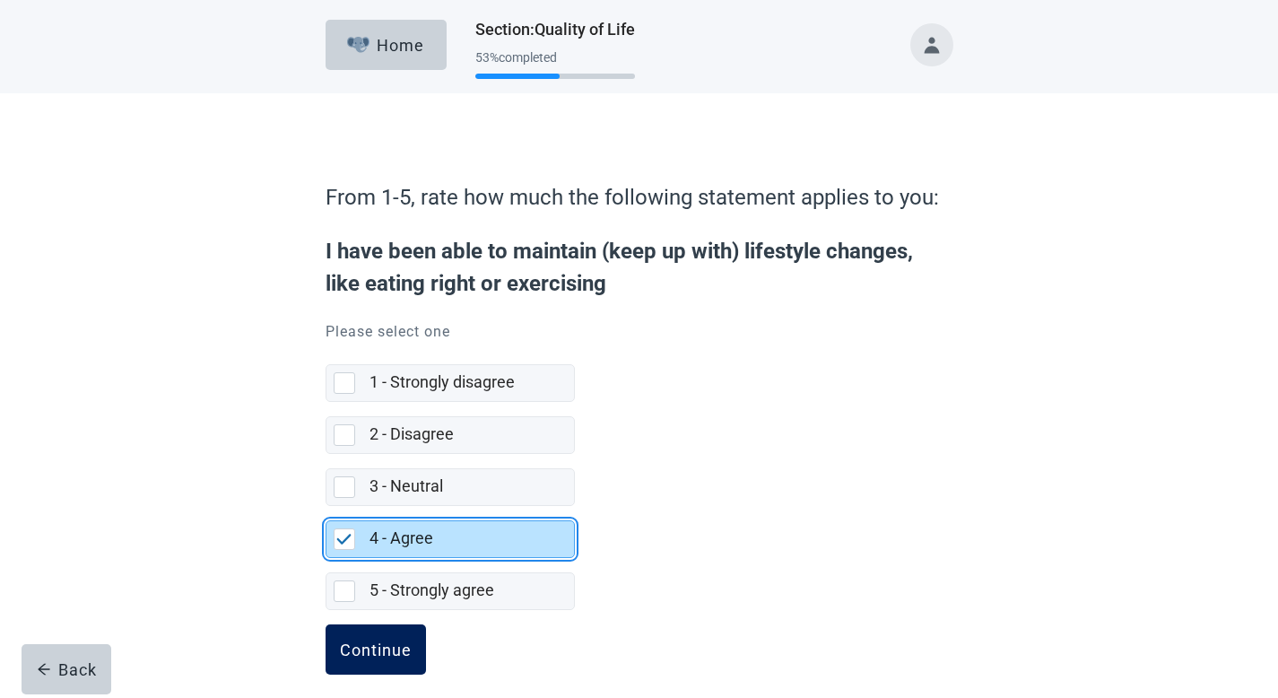
click at [374, 650] on div "Continue" at bounding box center [376, 649] width 72 height 18
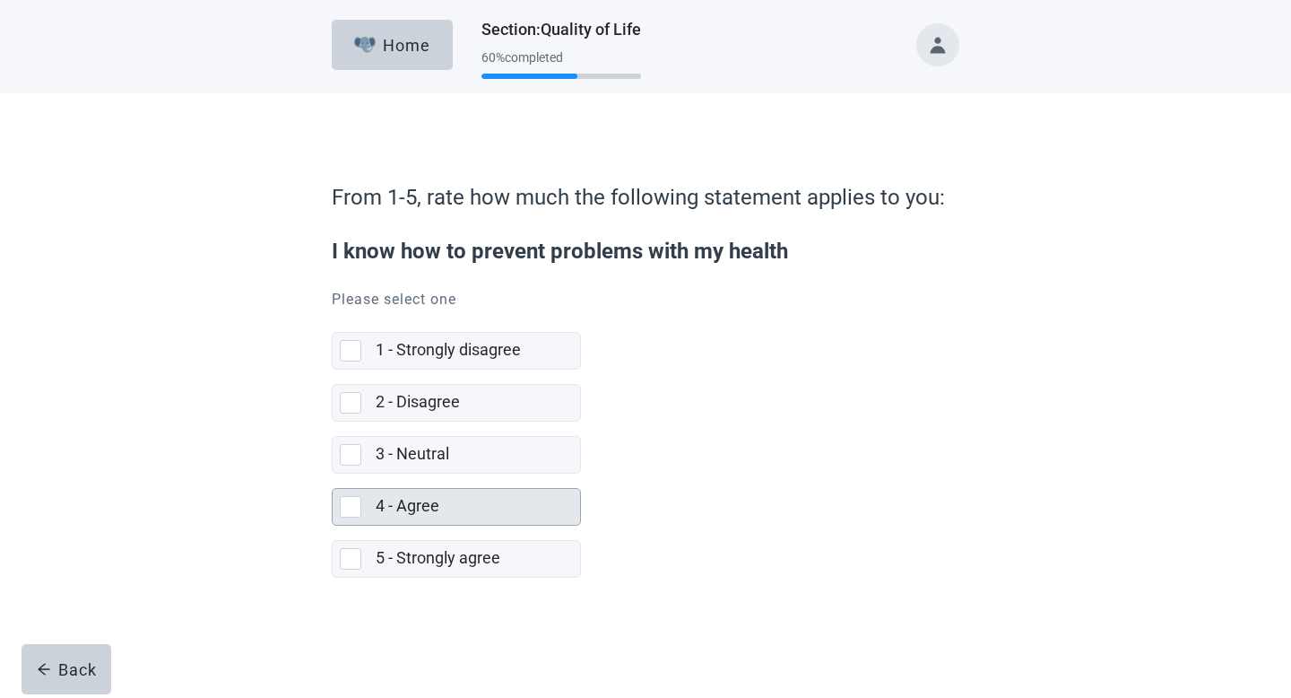
click at [408, 512] on label "4 - Agree" at bounding box center [408, 505] width 64 height 19
checkbox input "true"
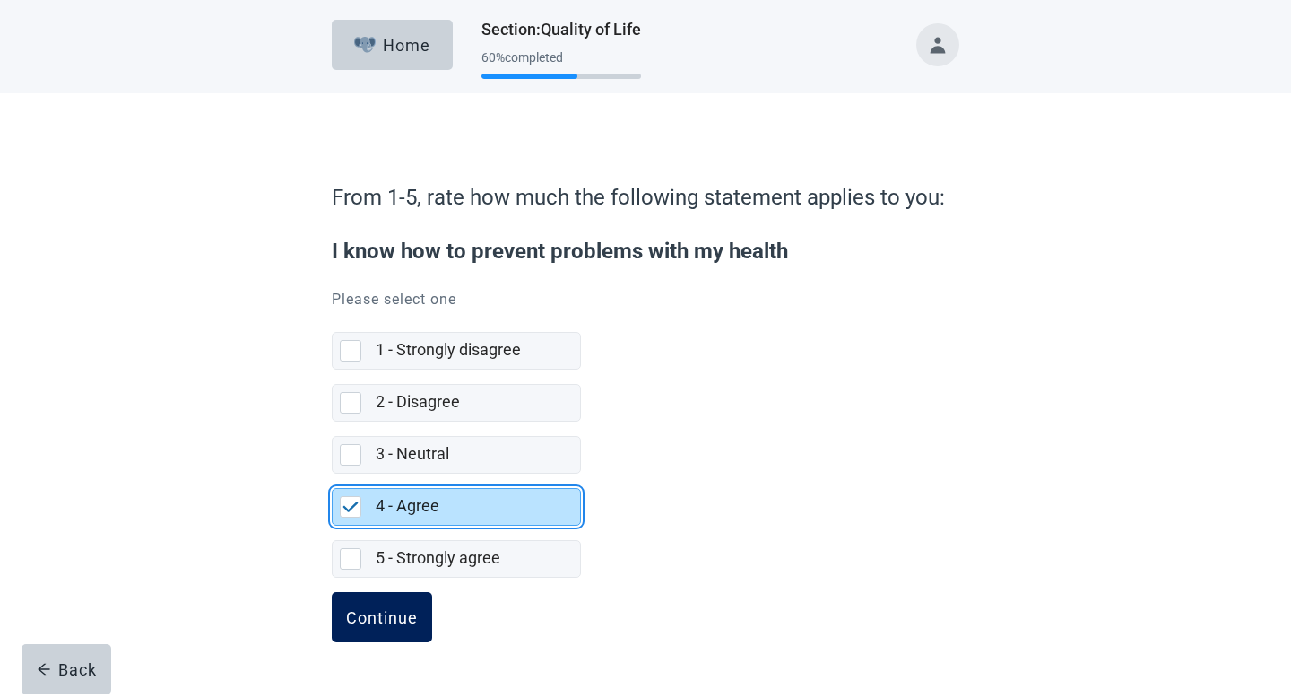
click at [390, 618] on div "Continue" at bounding box center [382, 617] width 72 height 18
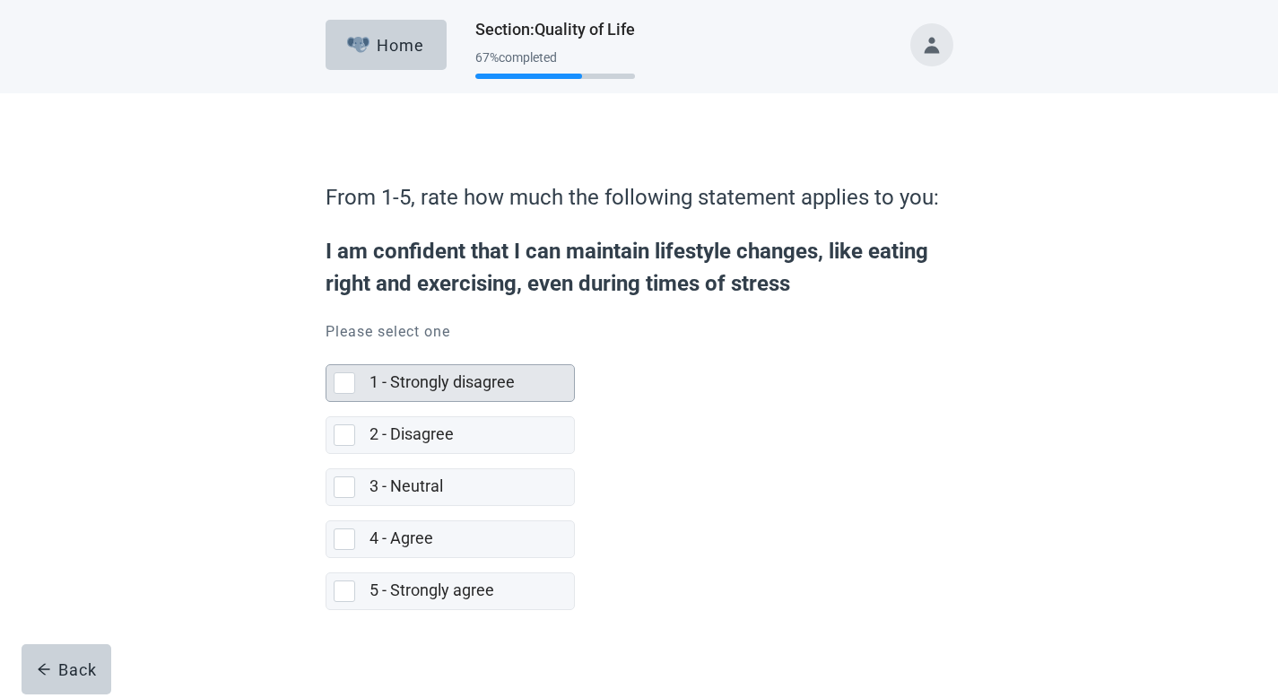
click at [424, 395] on div "1 - Strongly disagree" at bounding box center [471, 383] width 204 height 36
click at [326, 351] on input "1 - Strongly disagree" at bounding box center [326, 350] width 1 height 1
checkbox input "true"
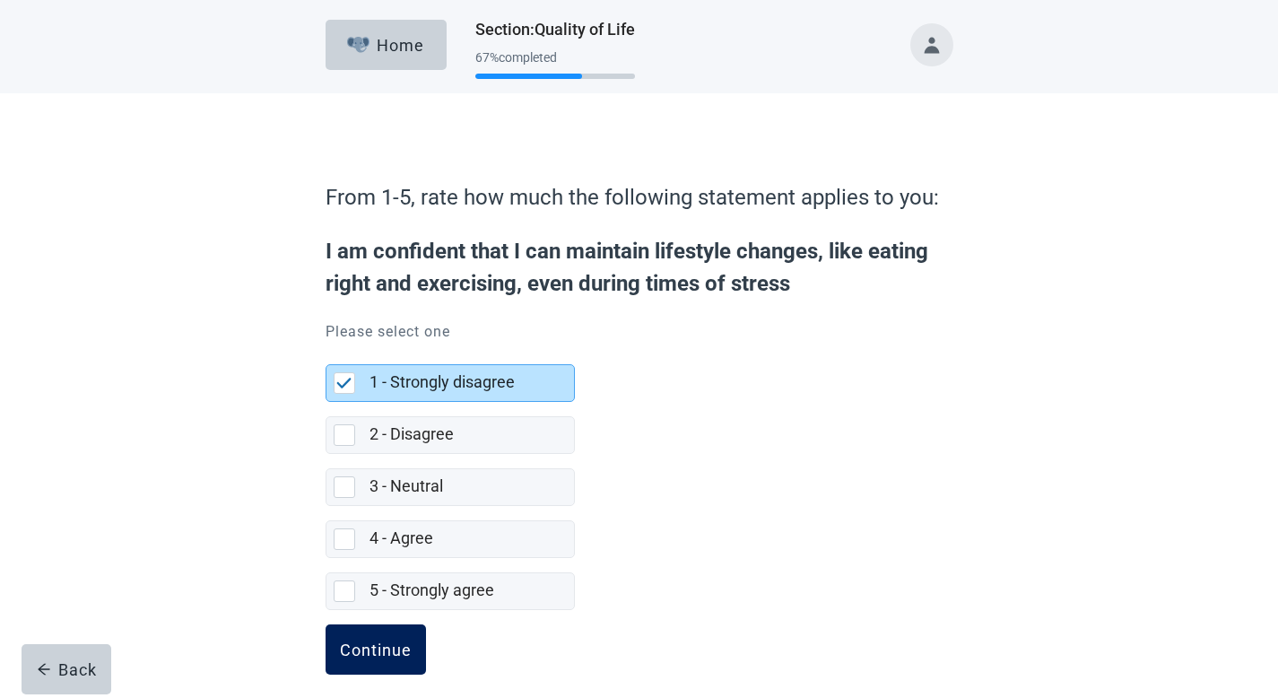
click at [376, 640] on div "Continue" at bounding box center [376, 649] width 72 height 18
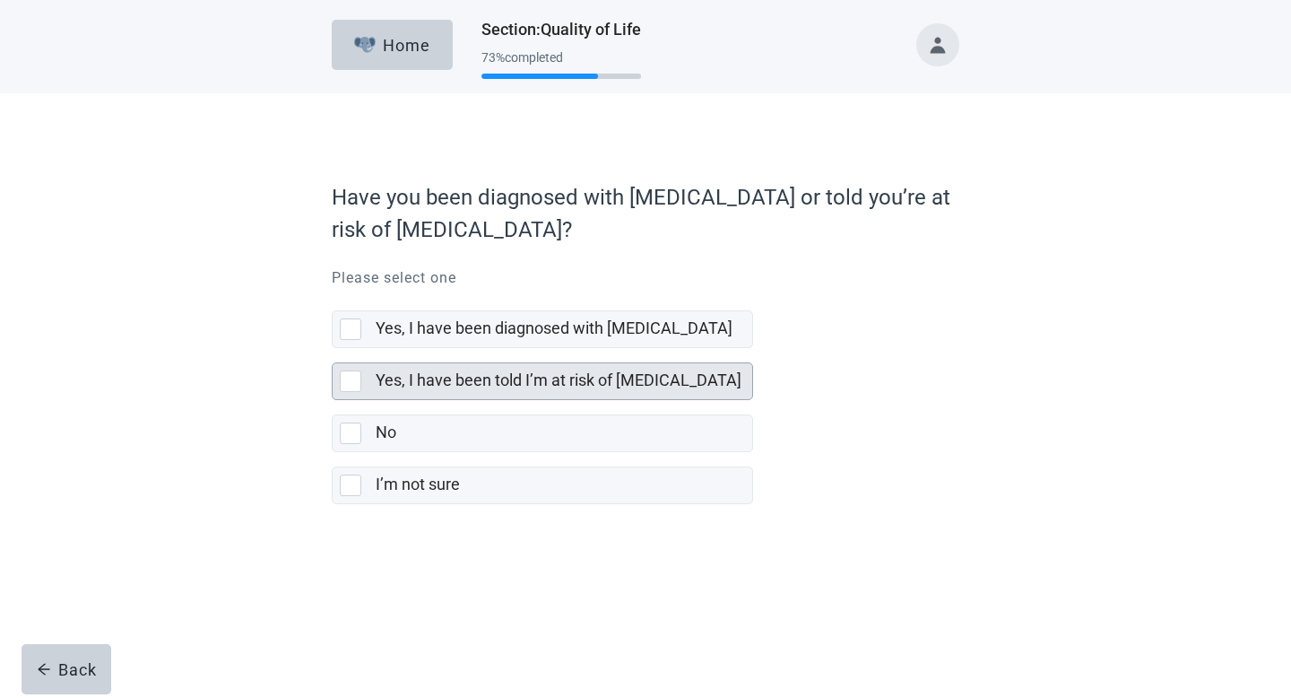
click at [423, 389] on label "Yes, I have been told I’m at risk of [MEDICAL_DATA]" at bounding box center [559, 379] width 366 height 19
checkbox input "true"
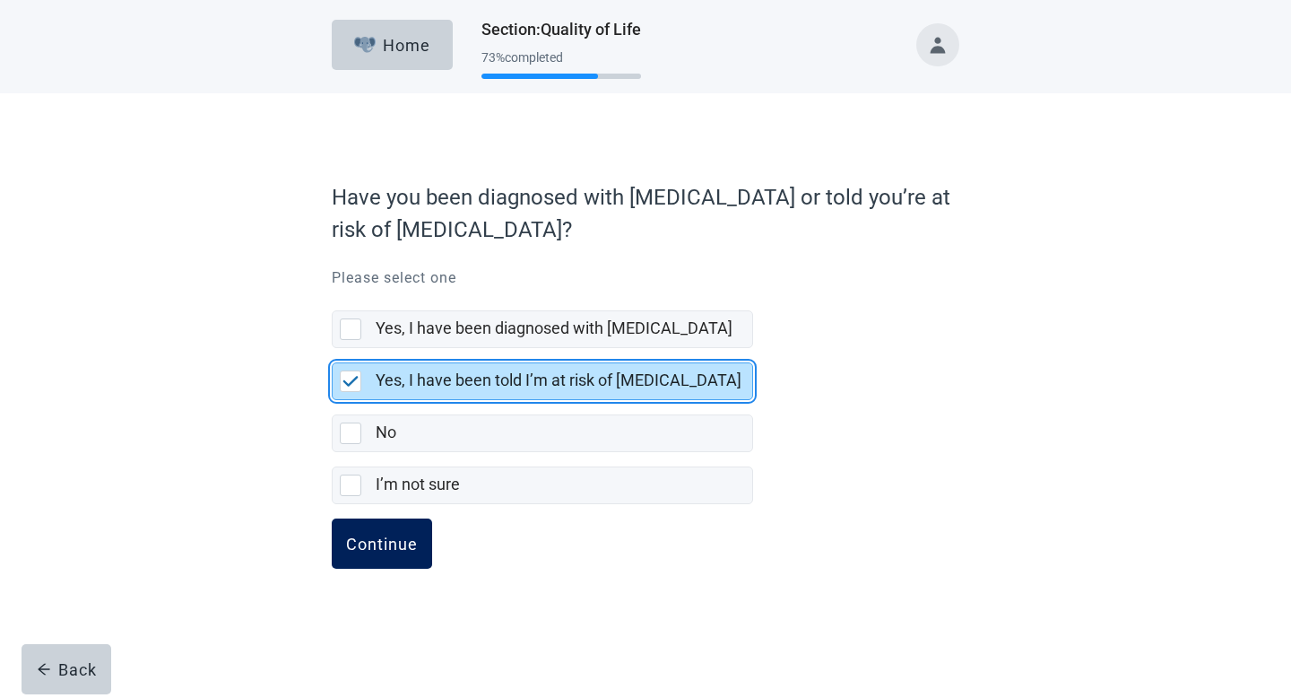
click at [400, 534] on div "Continue" at bounding box center [382, 543] width 72 height 18
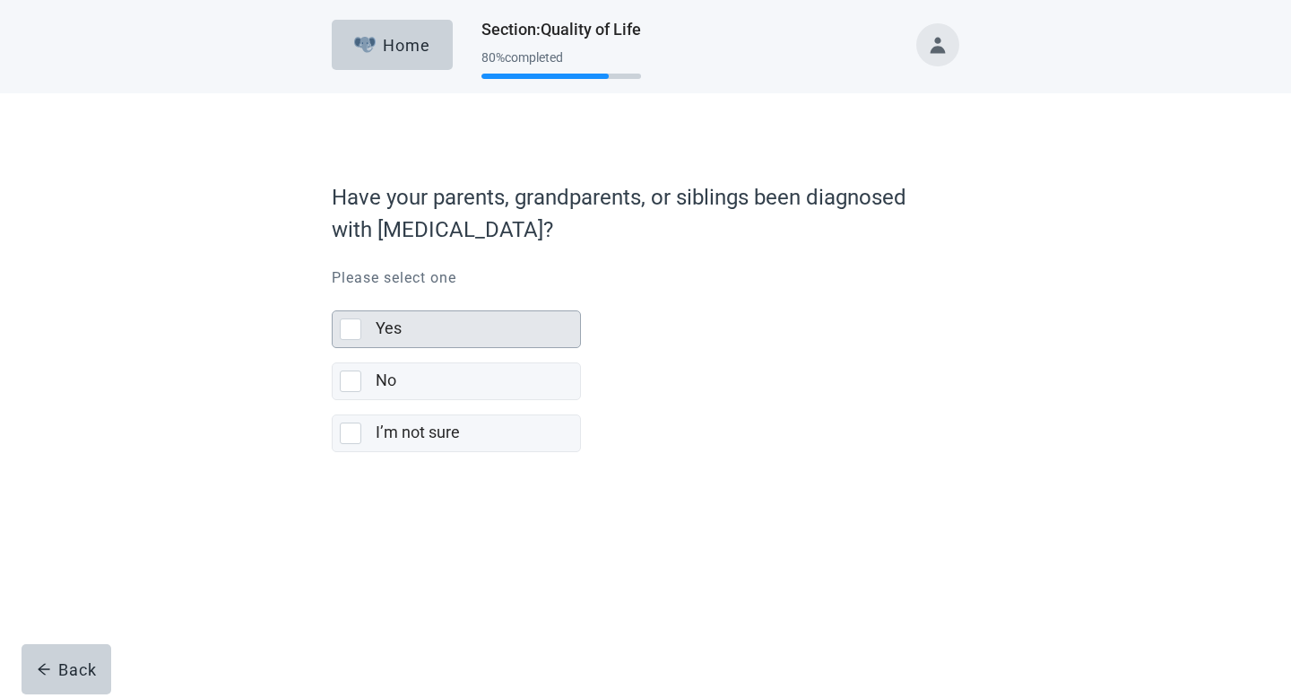
click at [470, 344] on div "Yes" at bounding box center [478, 329] width 204 height 36
click at [333, 297] on input "Yes" at bounding box center [332, 296] width 1 height 1
checkbox input "true"
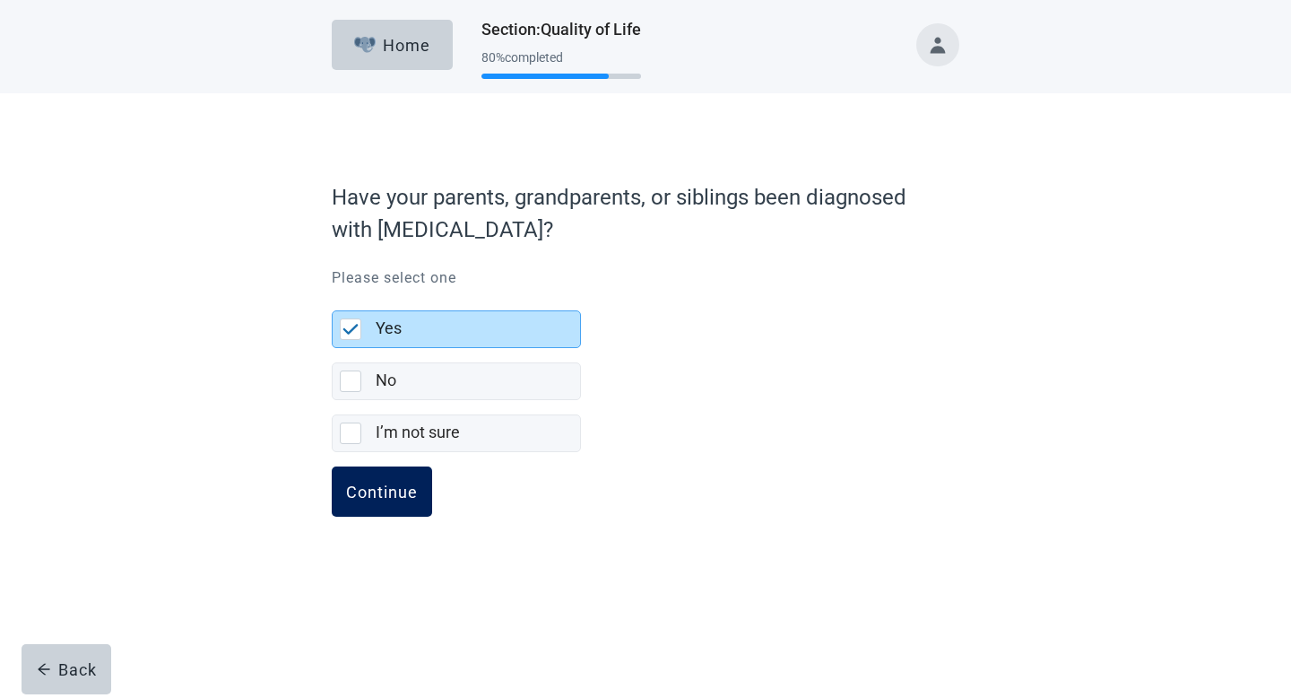
click at [388, 504] on button "Continue" at bounding box center [382, 491] width 100 height 50
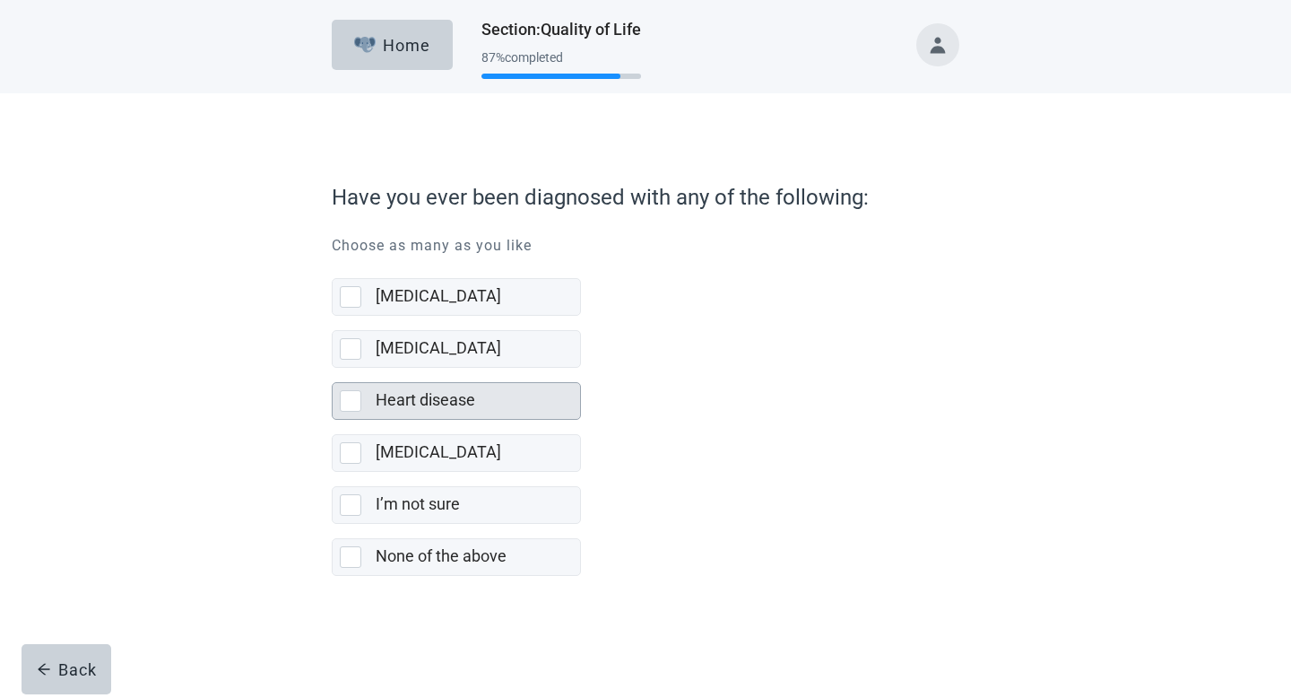
click at [434, 385] on div "Heart disease" at bounding box center [478, 401] width 204 height 36
click at [333, 369] on input "Heart disease" at bounding box center [332, 368] width 1 height 1
checkbox input "true"
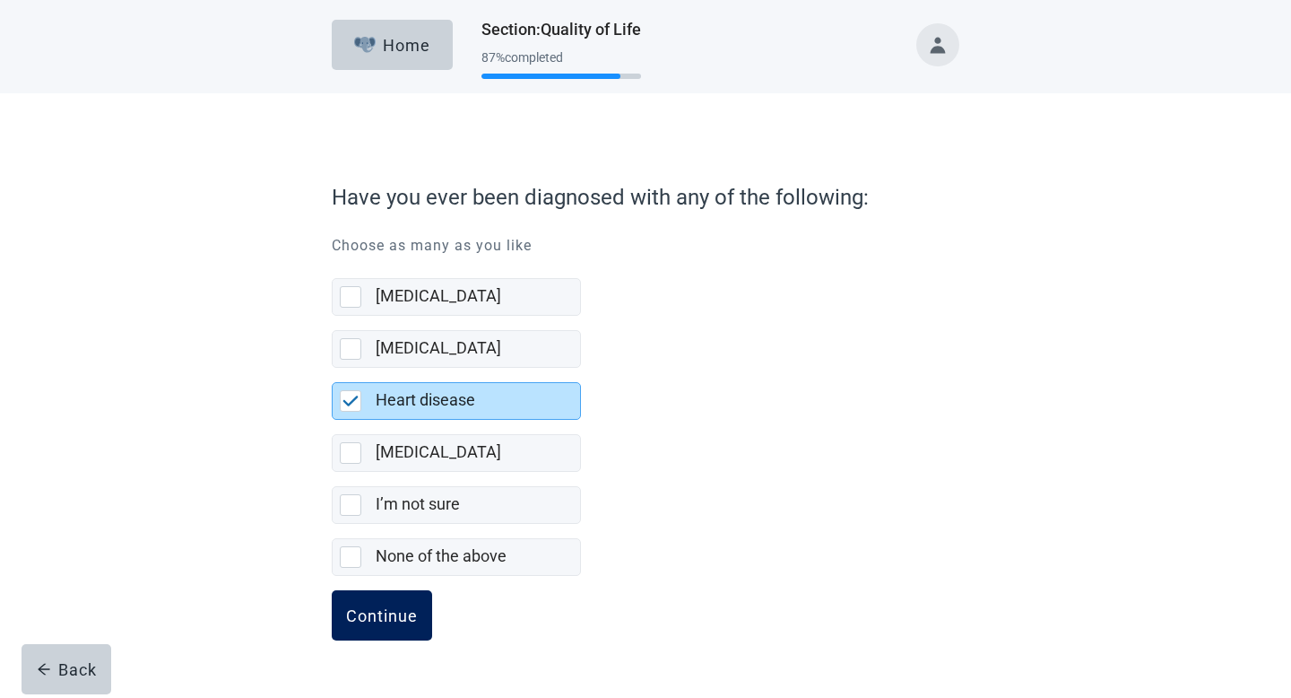
click at [361, 625] on button "Continue" at bounding box center [382, 615] width 100 height 50
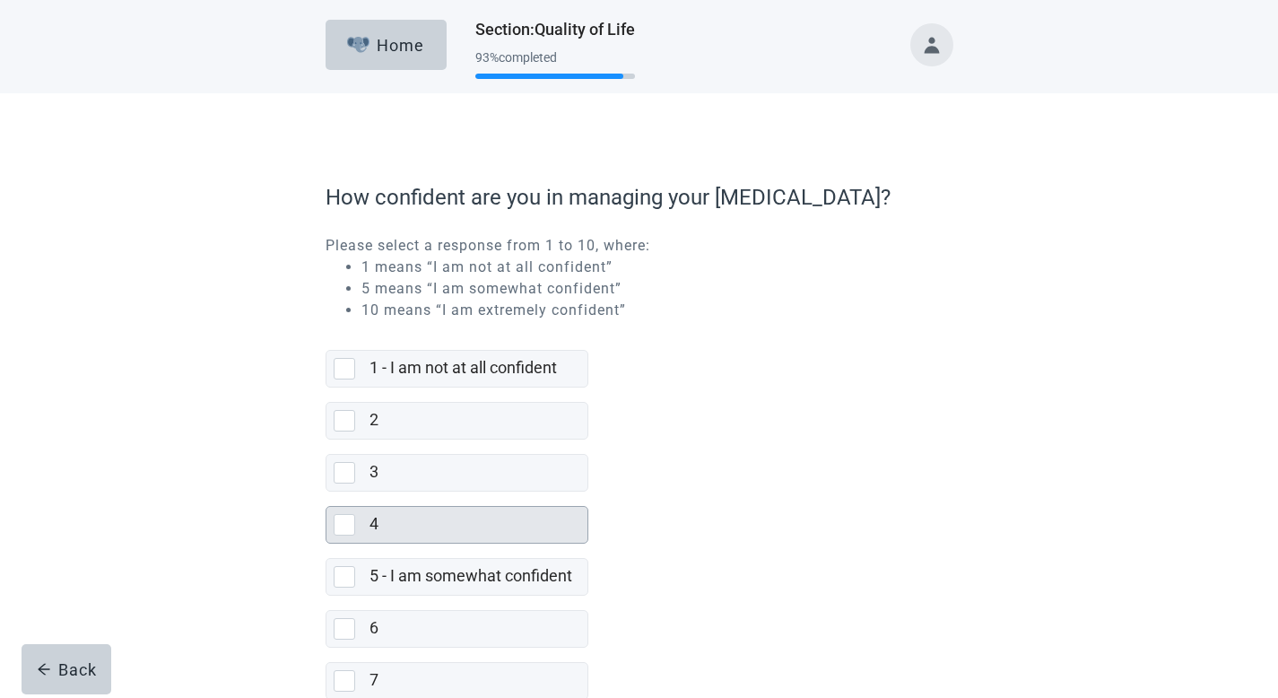
click at [390, 525] on div "4" at bounding box center [472, 524] width 207 height 22
click at [326, 492] on input "4" at bounding box center [326, 491] width 1 height 1
checkbox input "true"
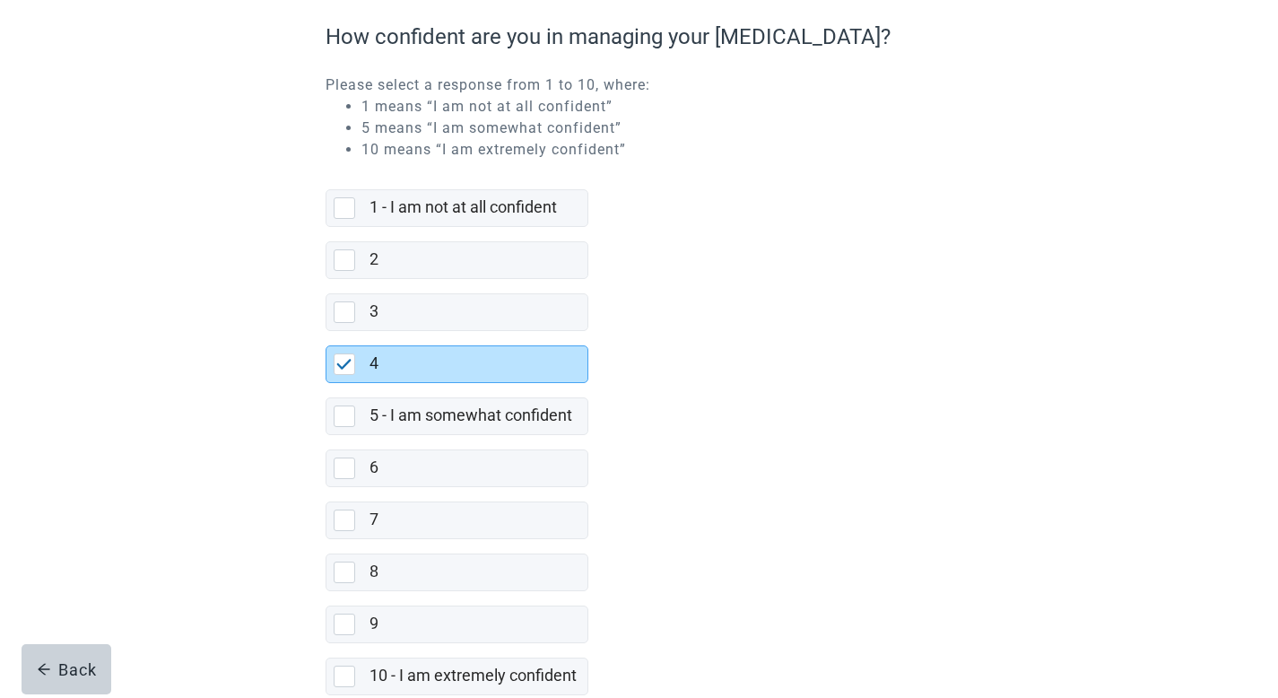
scroll to position [262, 0]
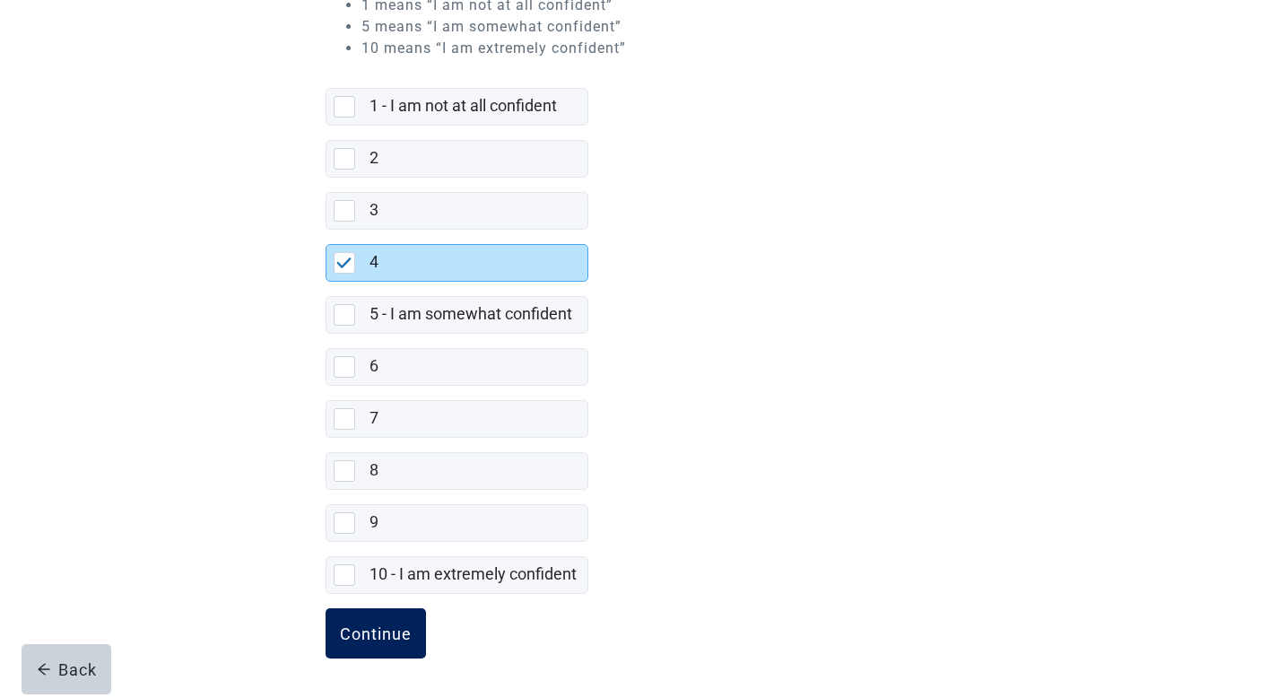
click at [378, 631] on div "Continue" at bounding box center [376, 633] width 72 height 18
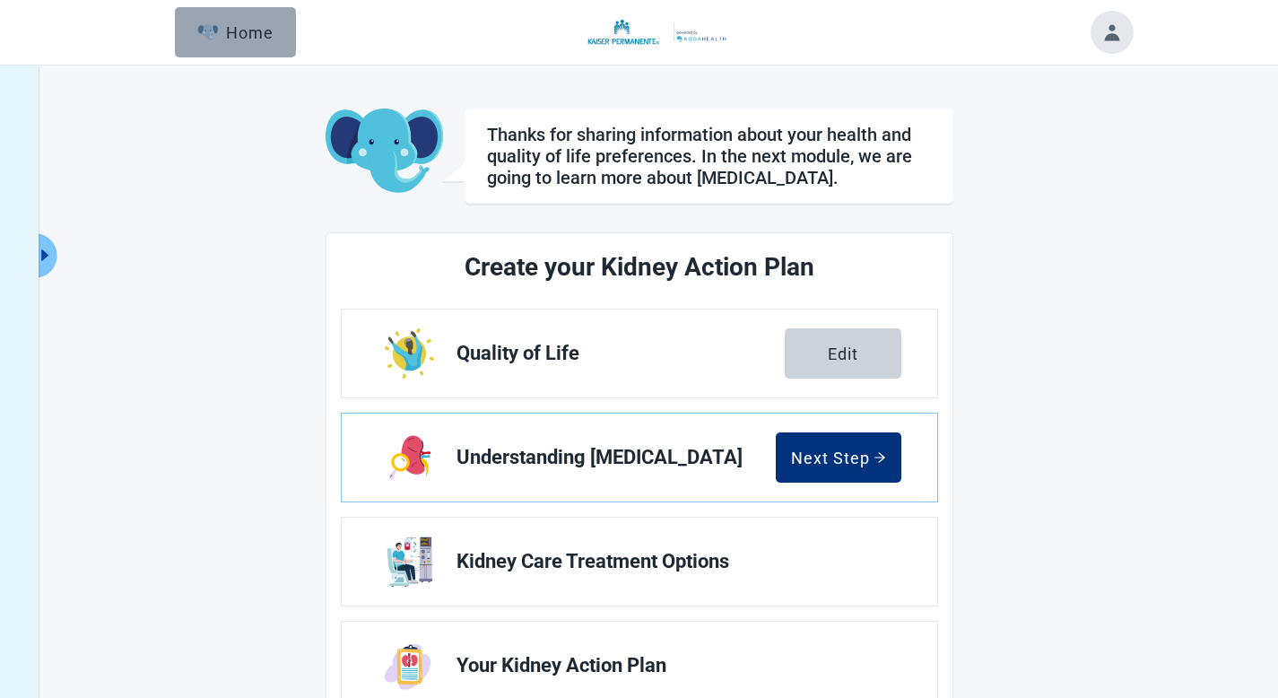
click at [239, 39] on div "Home" at bounding box center [235, 32] width 77 height 18
click at [1113, 31] on button "Toggle account menu" at bounding box center [1111, 32] width 43 height 43
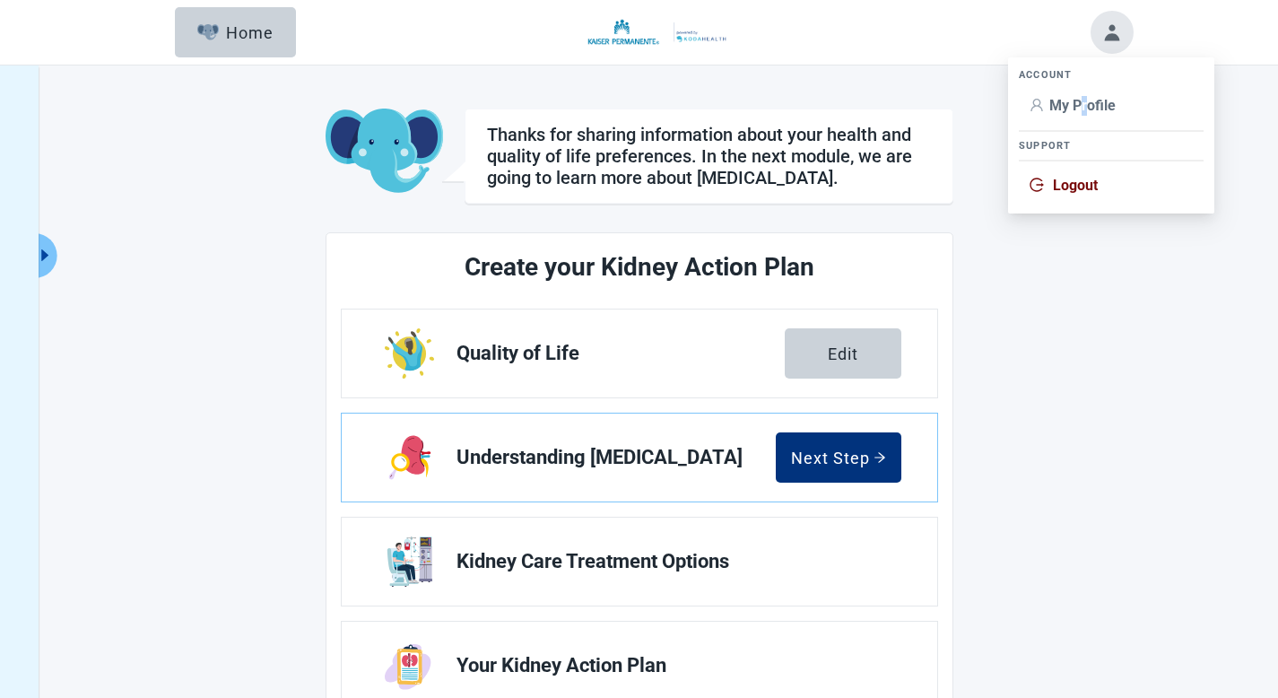
click at [1086, 101] on span "My Profile" at bounding box center [1082, 105] width 66 height 17
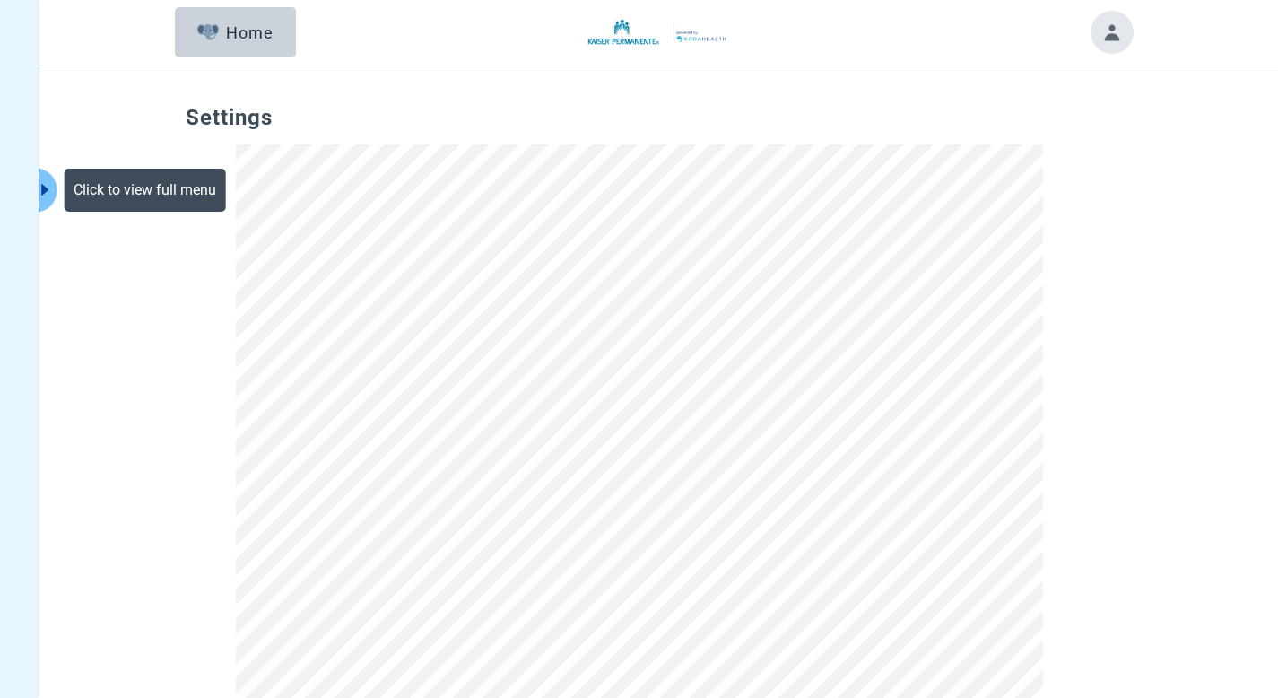
click at [41, 187] on icon "caret-right" at bounding box center [45, 189] width 17 height 17
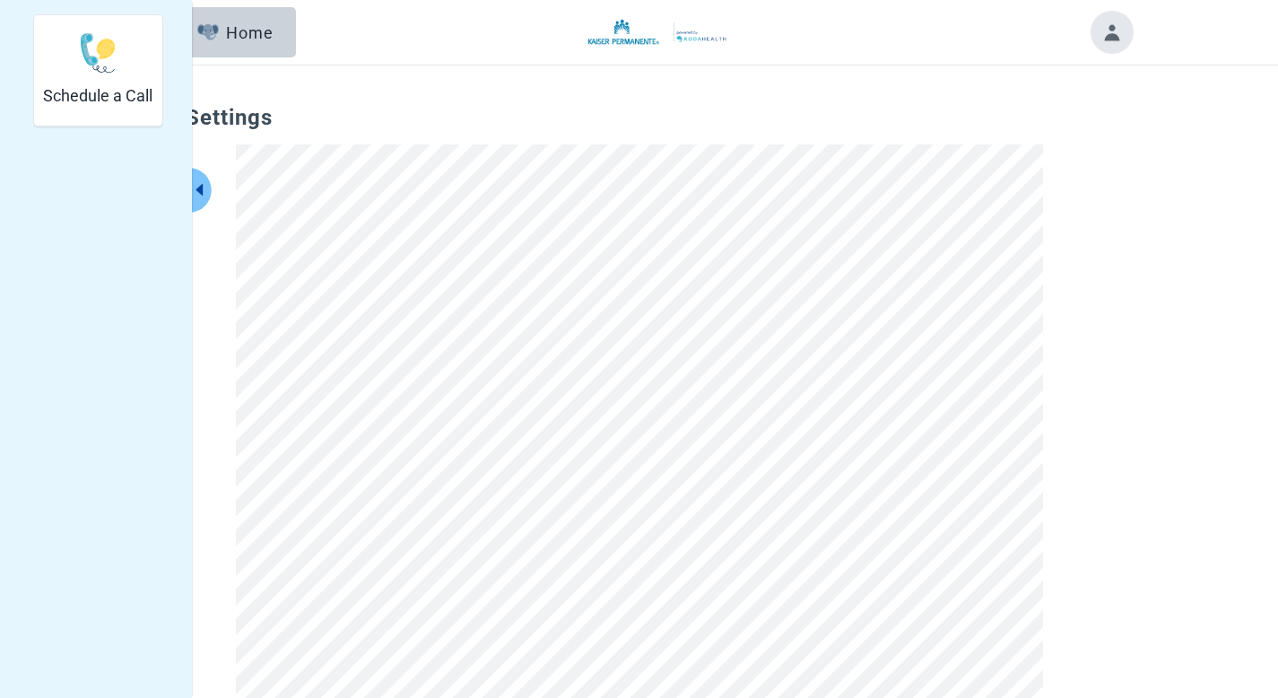
click at [1106, 37] on button "Toggle account menu" at bounding box center [1111, 32] width 43 height 43
click at [1081, 132] on span "Settings" at bounding box center [639, 124] width 907 height 39
click at [1115, 30] on button "Toggle account menu" at bounding box center [1111, 32] width 43 height 43
click at [1064, 187] on span "Logout" at bounding box center [1075, 185] width 45 height 17
